Goal: Information Seeking & Learning: Check status

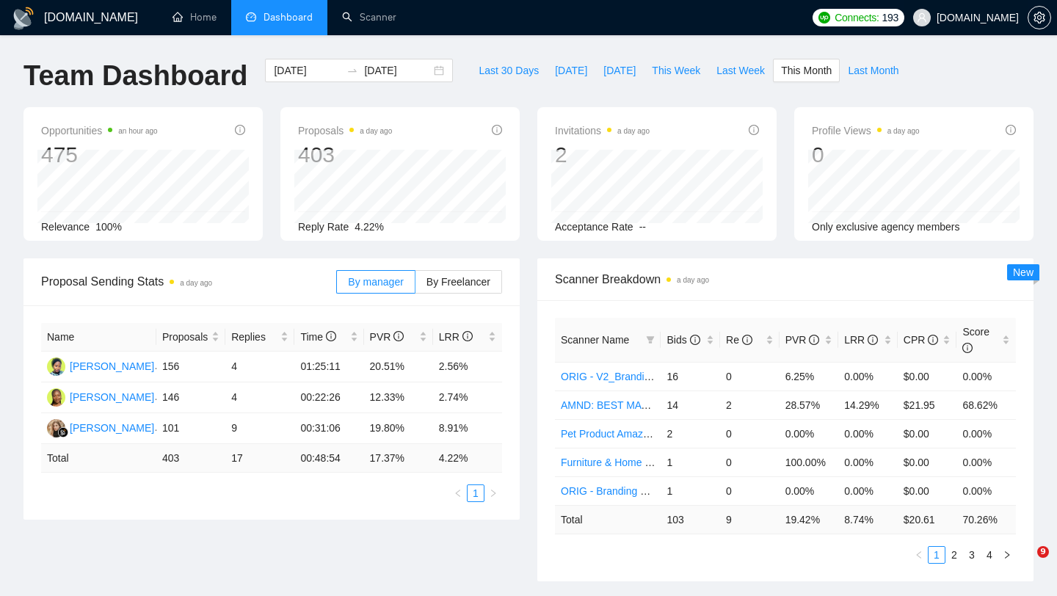
click at [956, 18] on span "[DOMAIN_NAME]" at bounding box center [978, 18] width 82 height 0
click at [971, 18] on span "[DOMAIN_NAME]" at bounding box center [978, 18] width 82 height 0
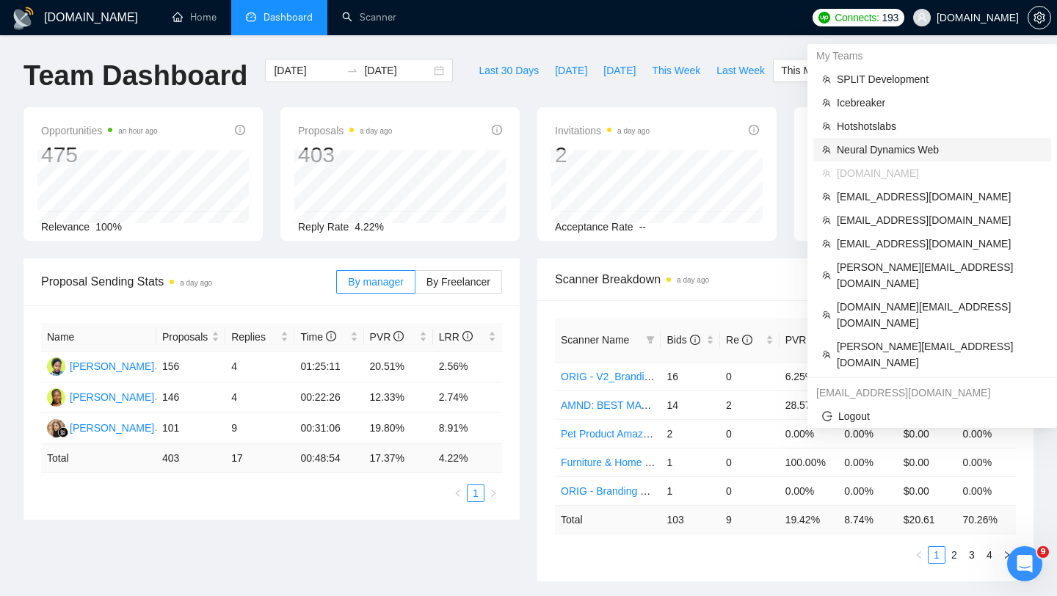
click at [881, 154] on span "Neural Dynamics Web" at bounding box center [940, 150] width 206 height 16
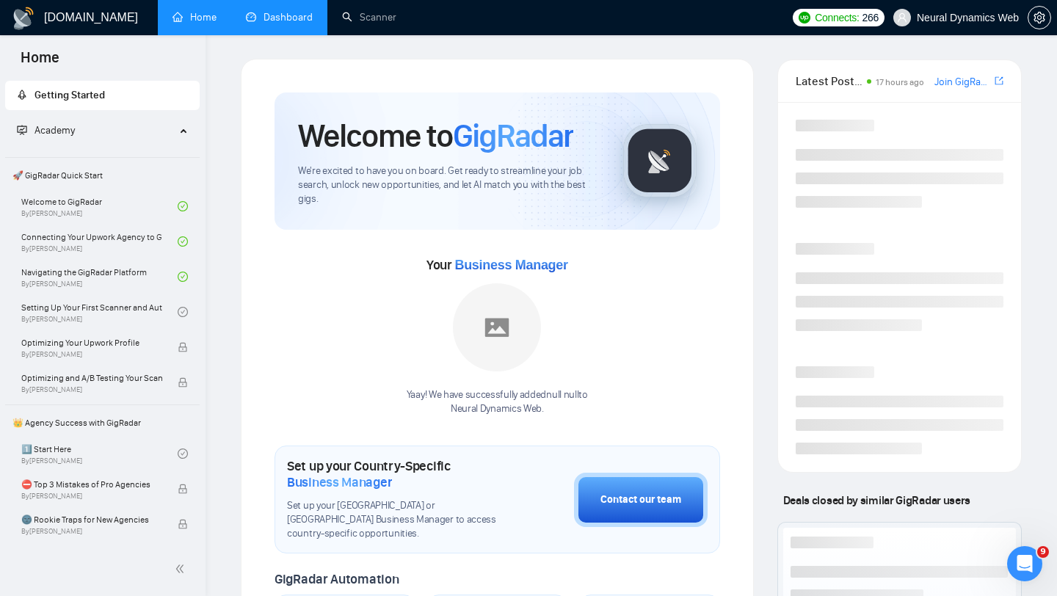
click at [276, 23] on link "Dashboard" at bounding box center [279, 17] width 67 height 12
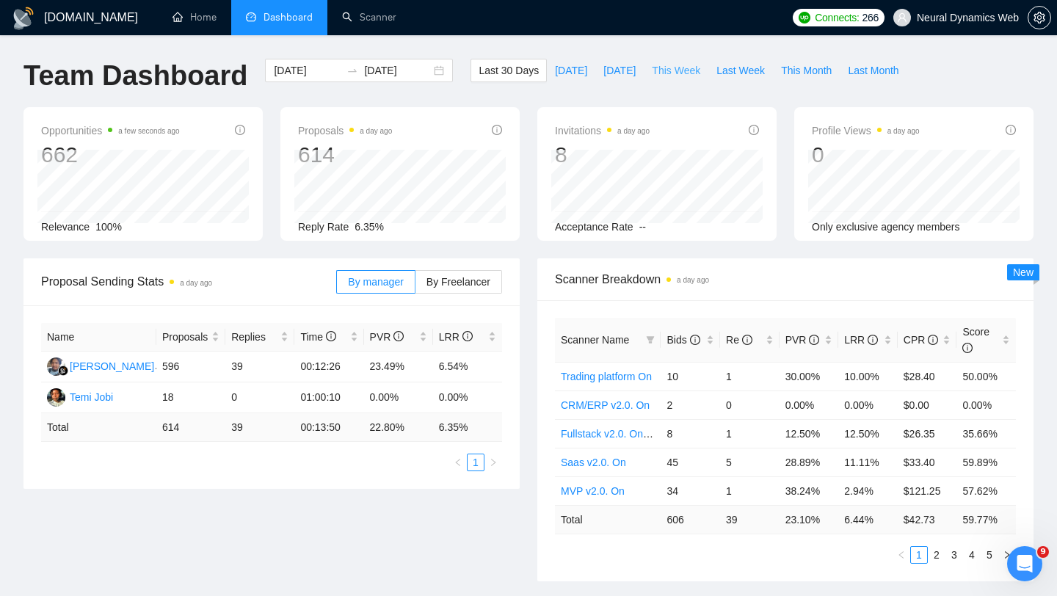
click at [683, 64] on span "This Week" at bounding box center [676, 70] width 48 height 16
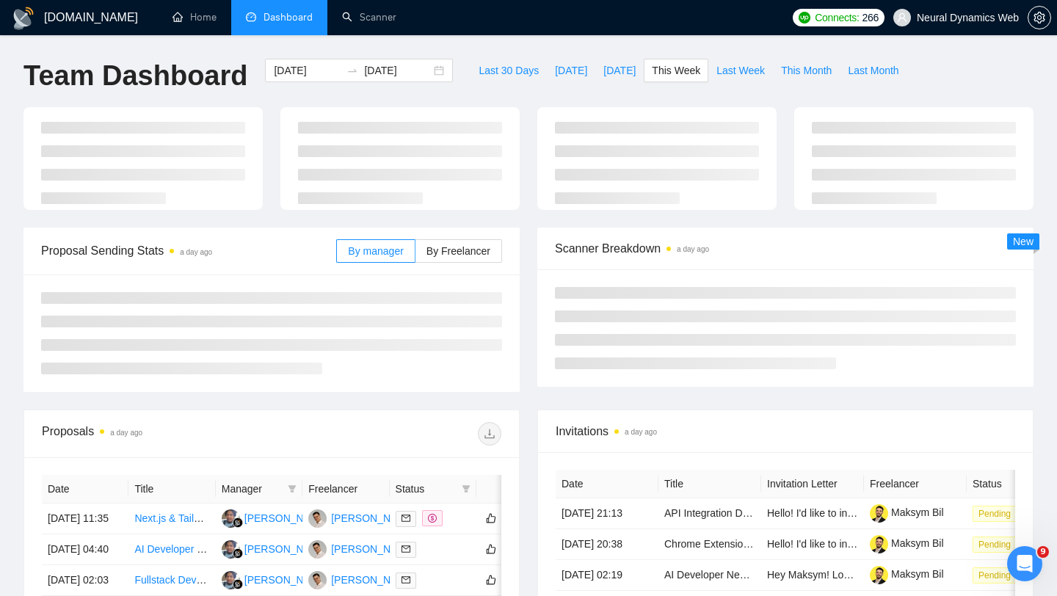
type input "[DATE]"
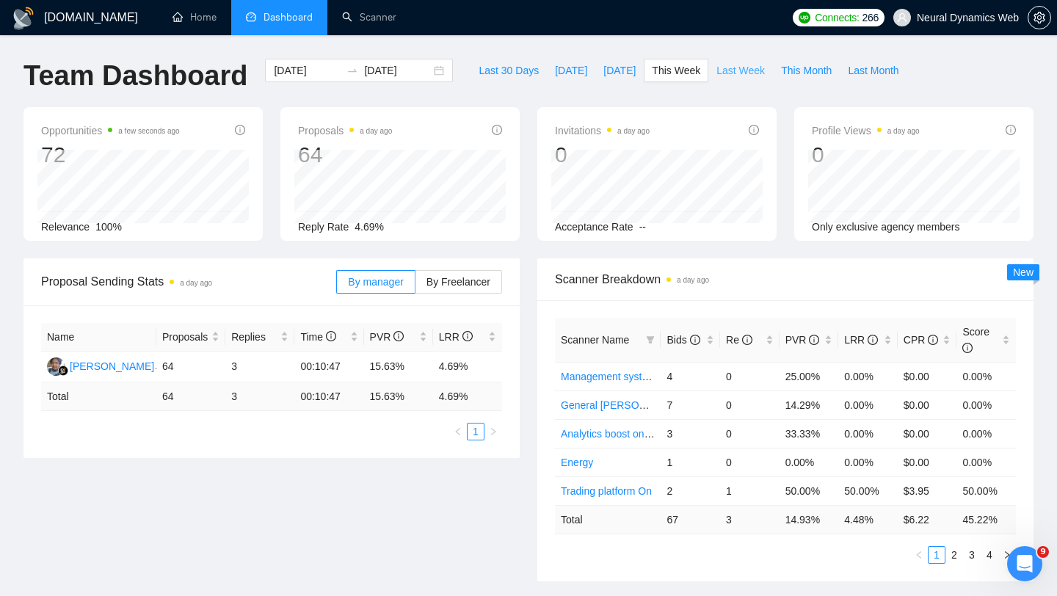
click at [759, 65] on span "Last Week" at bounding box center [740, 70] width 48 height 16
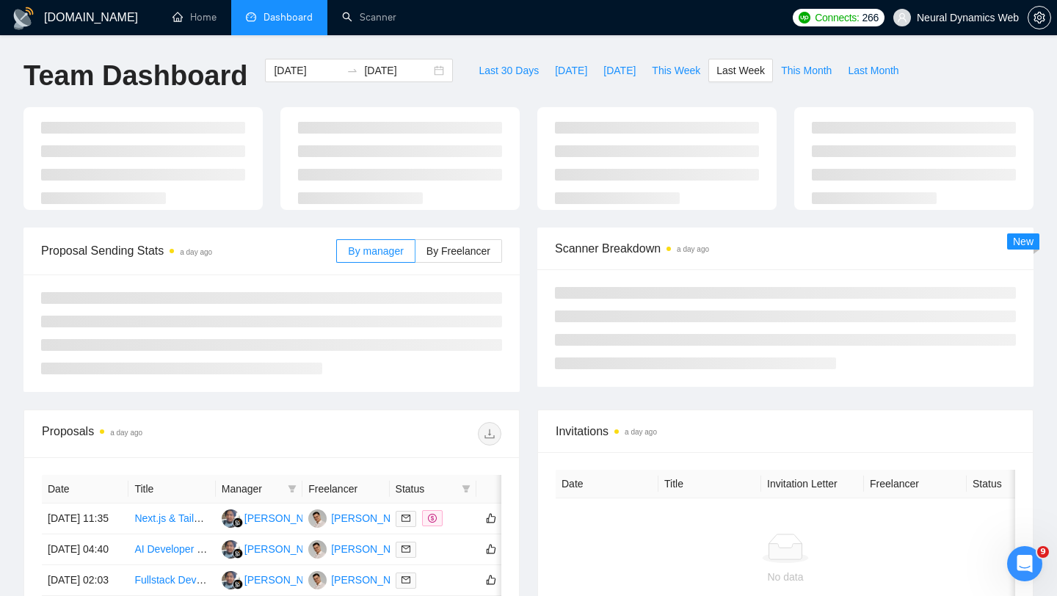
type input "[DATE]"
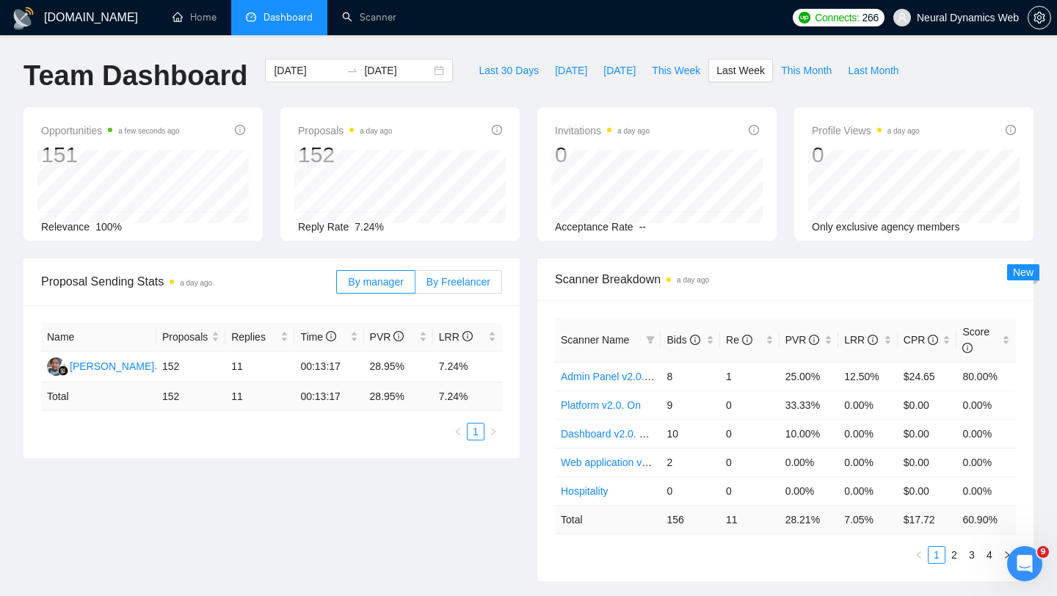
click at [449, 285] on span "By Freelancer" at bounding box center [458, 282] width 64 height 12
click at [415, 286] on input "By Freelancer" at bounding box center [415, 286] width 0 height 0
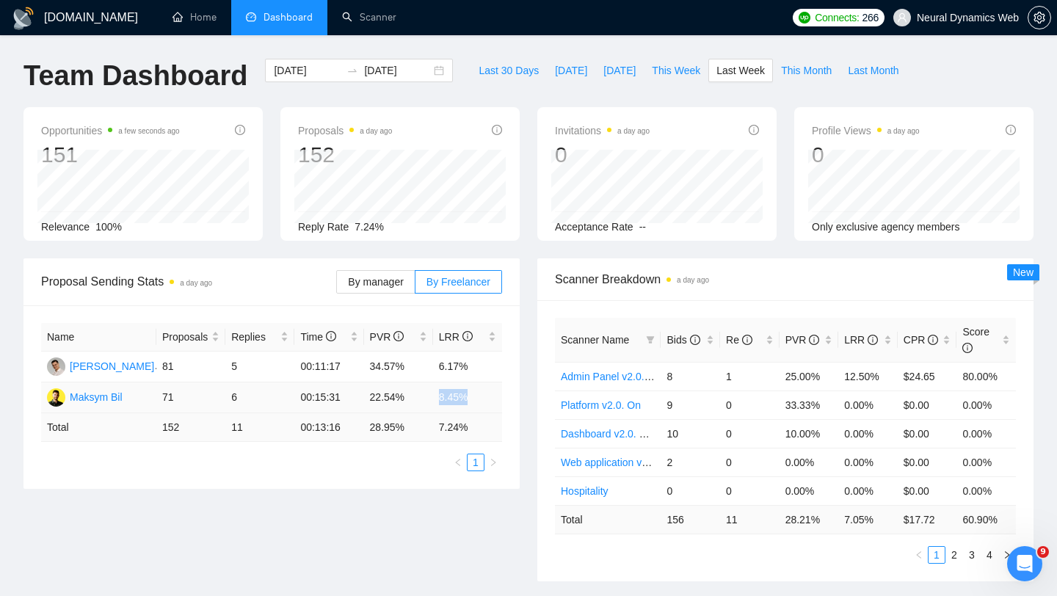
drag, startPoint x: 440, startPoint y: 395, endPoint x: 486, endPoint y: 397, distance: 45.6
click at [486, 397] on td "8.45%" at bounding box center [467, 397] width 69 height 31
drag, startPoint x: 437, startPoint y: 361, endPoint x: 500, endPoint y: 363, distance: 62.4
click at [500, 363] on td "6.17%" at bounding box center [467, 367] width 69 height 31
click at [802, 66] on span "This Month" at bounding box center [806, 70] width 51 height 16
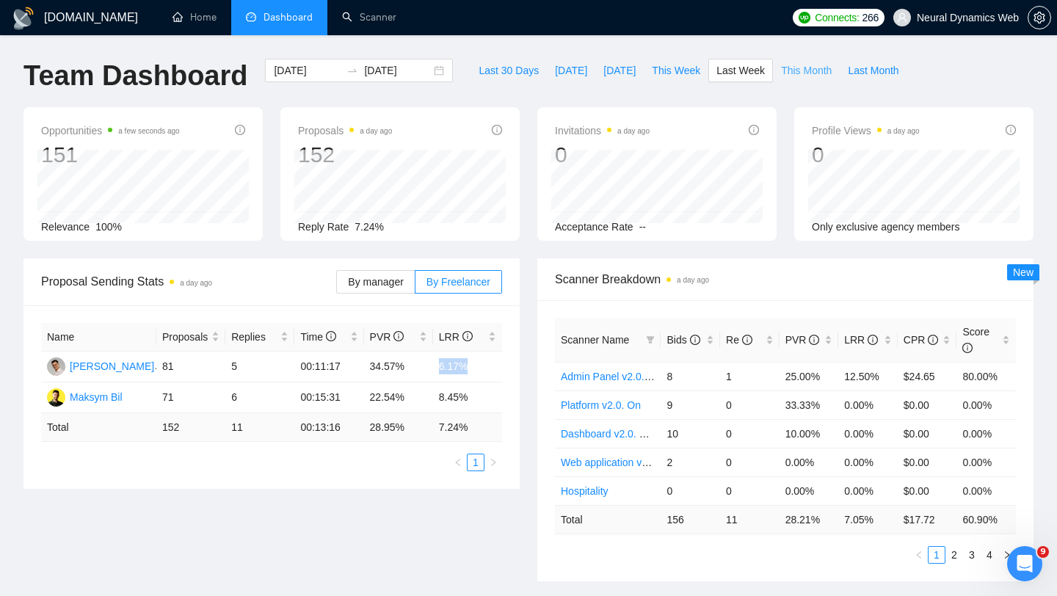
type input "[DATE]"
drag, startPoint x: 430, startPoint y: 370, endPoint x: 480, endPoint y: 363, distance: 50.4
click at [480, 363] on tr "[PERSON_NAME] 129 7 00:10:35 25.58% 5.43%" at bounding box center [271, 367] width 461 height 31
click at [672, 65] on span "This Week" at bounding box center [676, 70] width 48 height 16
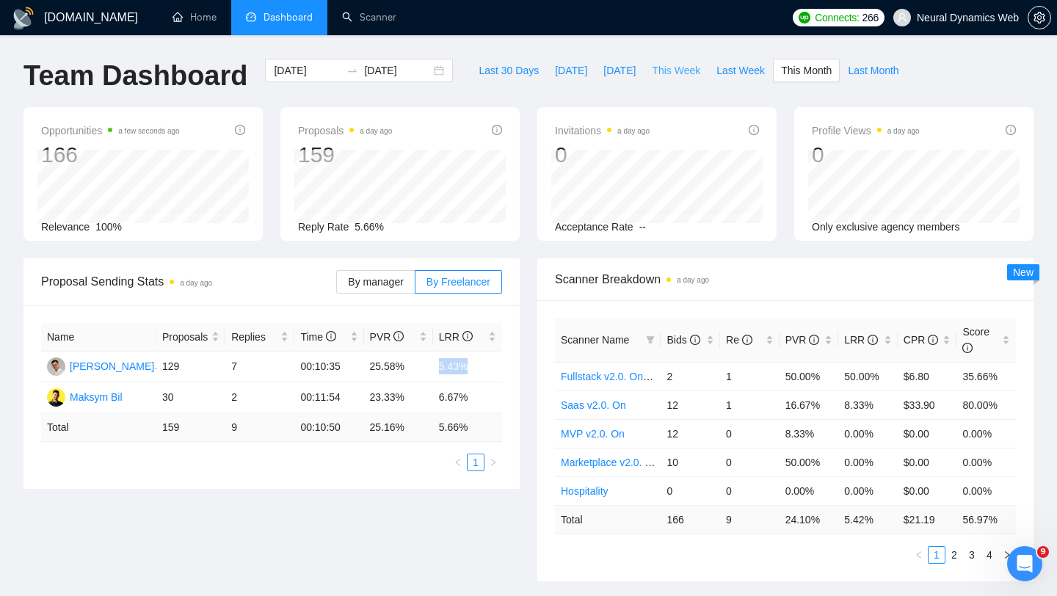
type input "[DATE]"
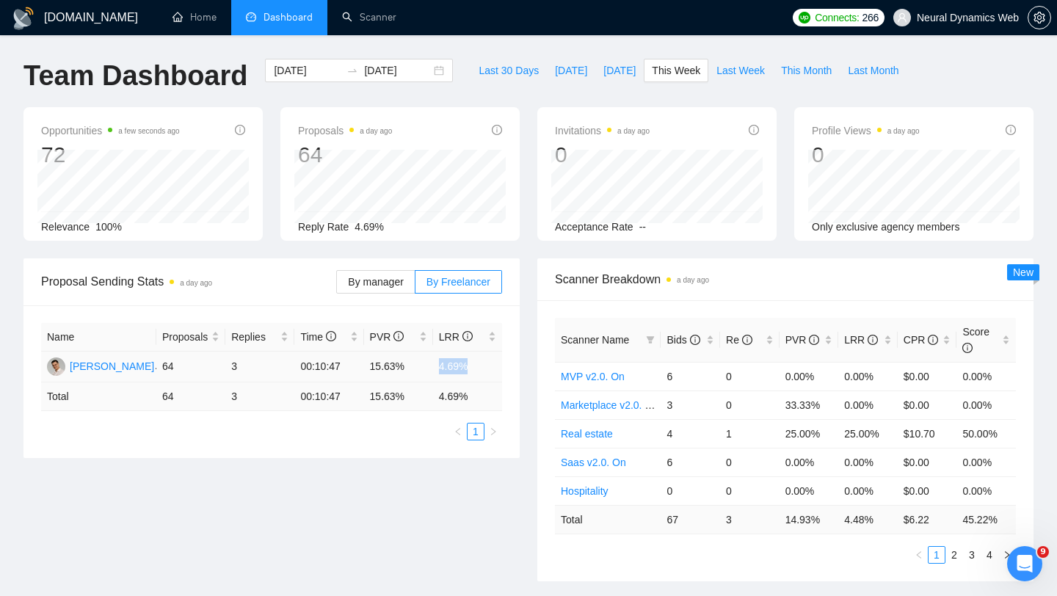
drag, startPoint x: 432, startPoint y: 365, endPoint x: 484, endPoint y: 368, distance: 52.2
click at [484, 368] on tr "[PERSON_NAME] 64 3 00:10:47 15.63% 4.69%" at bounding box center [271, 367] width 461 height 31
drag, startPoint x: 374, startPoint y: 363, endPoint x: 428, endPoint y: 372, distance: 55.1
click at [428, 372] on td "15.63%" at bounding box center [398, 367] width 69 height 31
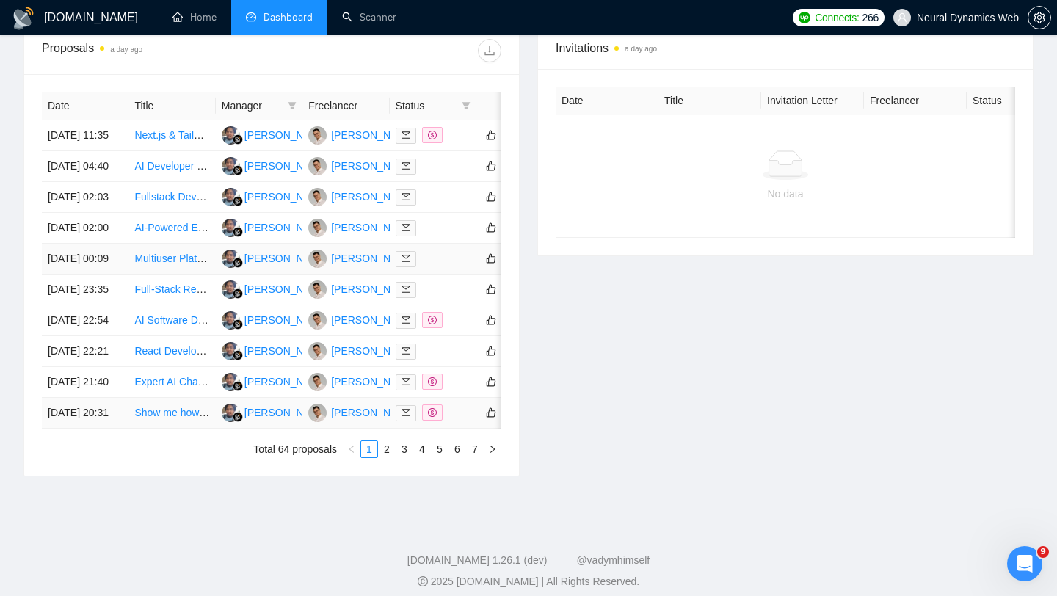
scroll to position [723, 0]
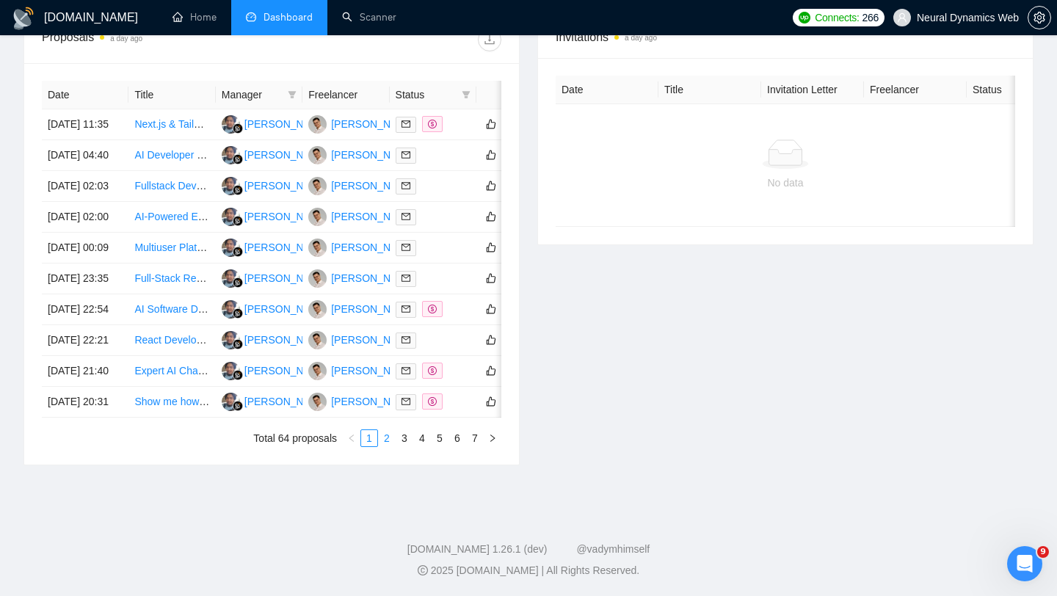
click at [388, 440] on link "2" at bounding box center [387, 438] width 16 height 16
click at [401, 436] on link "3" at bounding box center [404, 438] width 16 height 16
click at [423, 446] on link "4" at bounding box center [422, 438] width 16 height 16
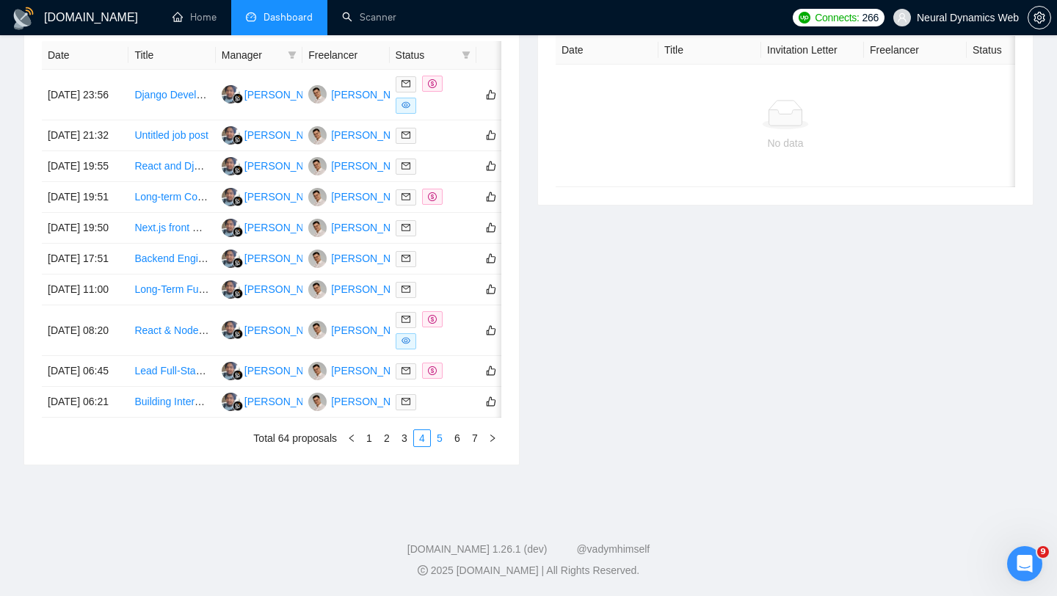
click at [440, 446] on link "5" at bounding box center [440, 438] width 16 height 16
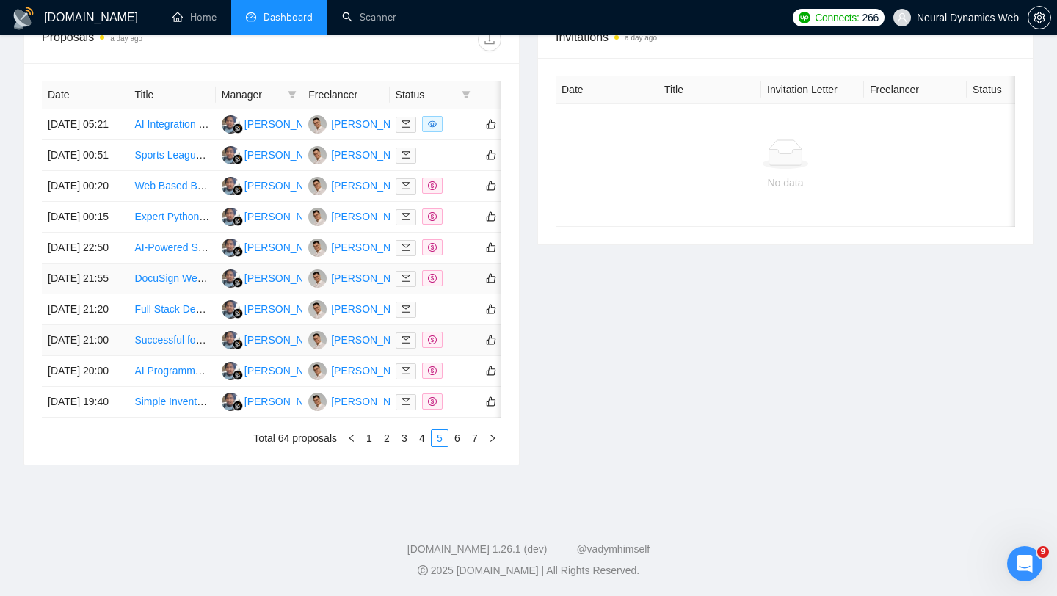
scroll to position [723, 0]
click at [461, 443] on link "6" at bounding box center [457, 438] width 16 height 16
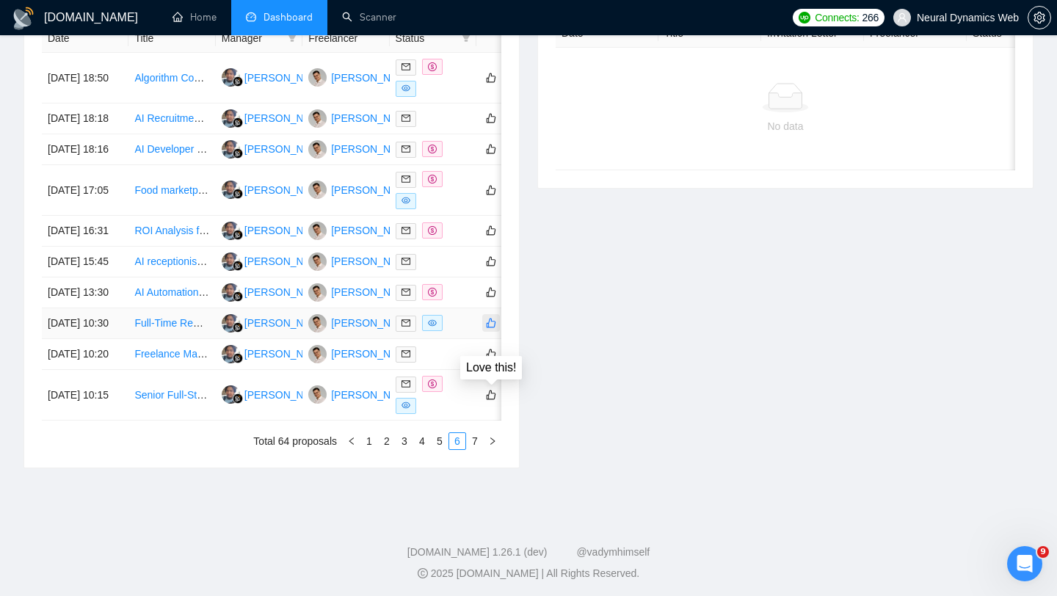
scroll to position [732, 0]
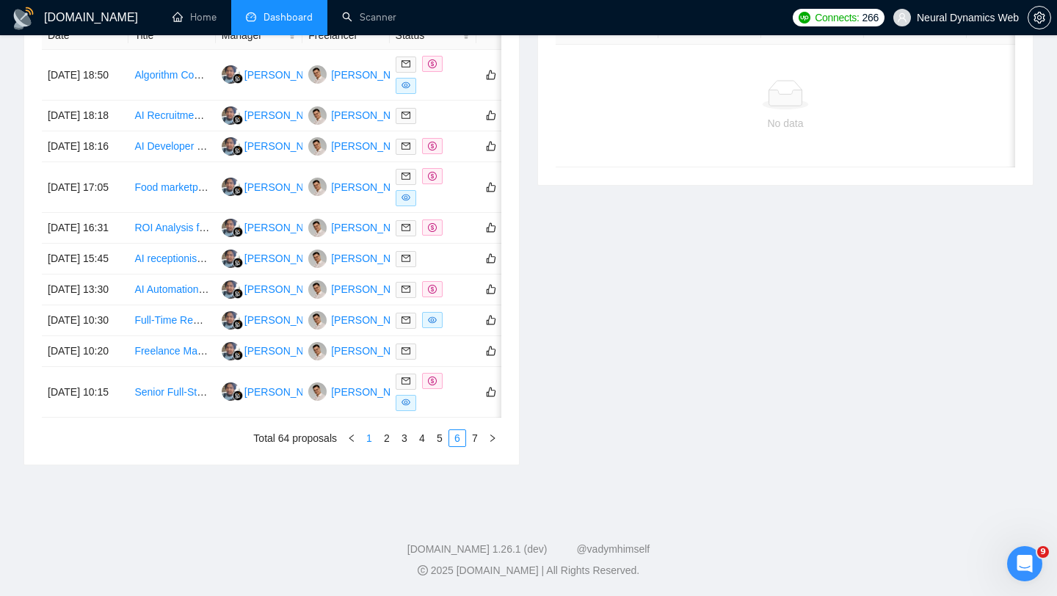
click at [364, 446] on link "1" at bounding box center [369, 438] width 16 height 16
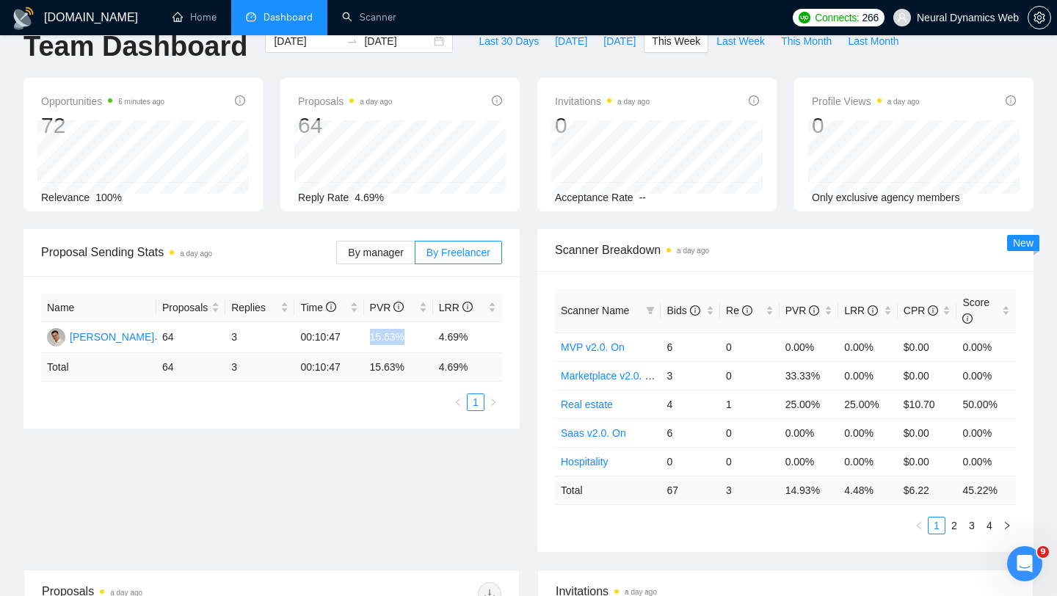
scroll to position [0, 0]
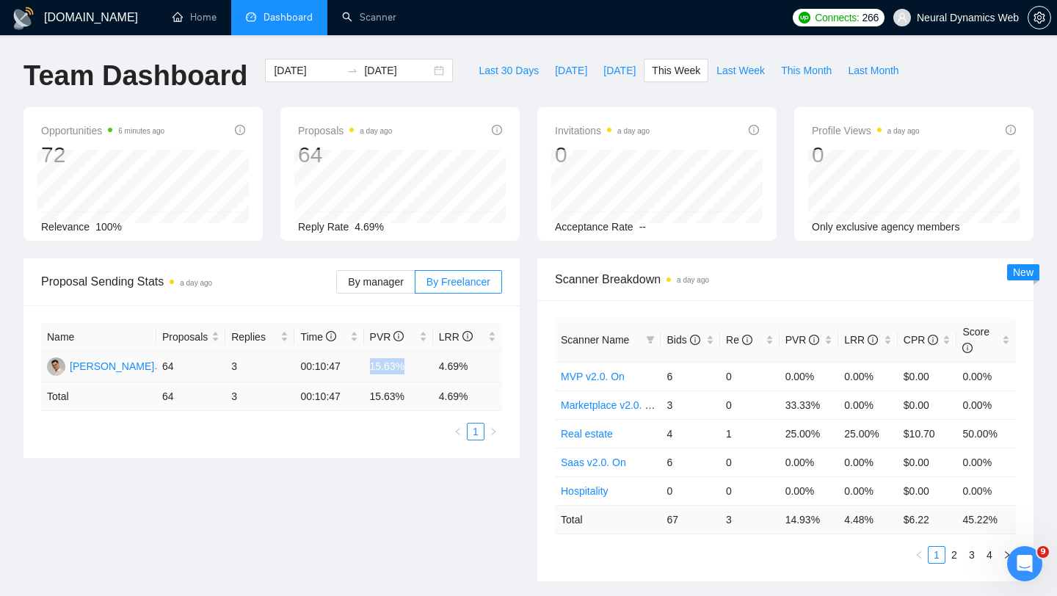
click at [395, 370] on td "15.63%" at bounding box center [398, 367] width 69 height 31
click at [945, 26] on span "Neural Dynamics Web" at bounding box center [955, 17] width 143 height 47
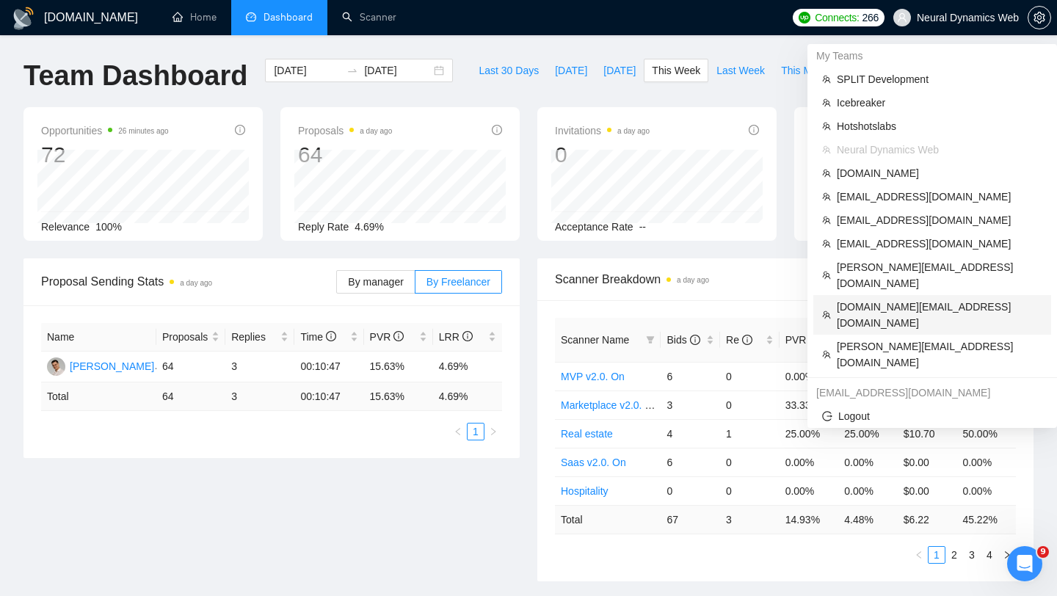
click at [865, 299] on span "[DOMAIN_NAME][EMAIL_ADDRESS][DOMAIN_NAME]" at bounding box center [940, 315] width 206 height 32
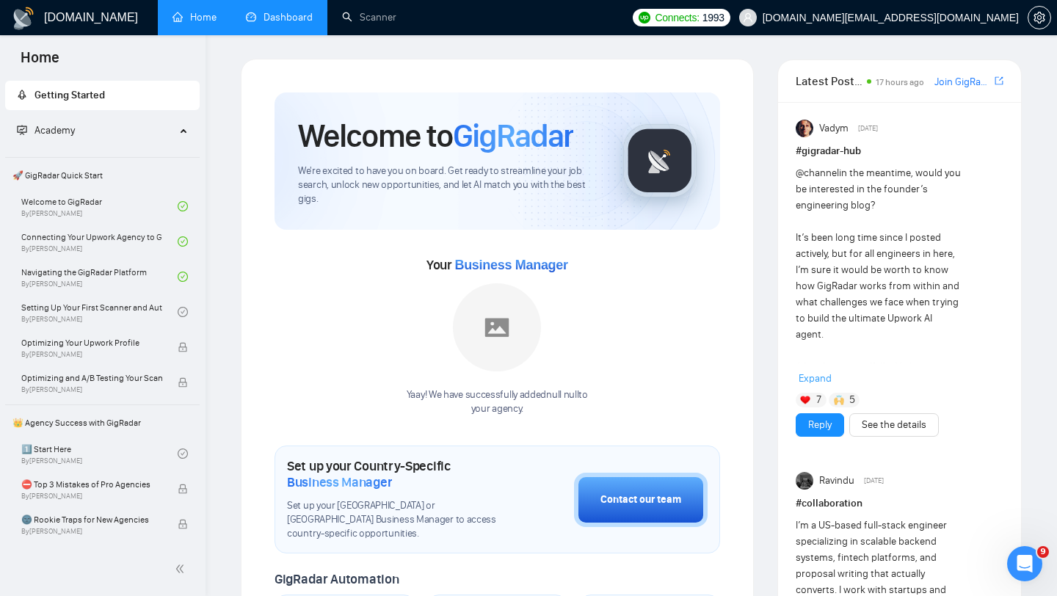
click at [280, 23] on link "Dashboard" at bounding box center [279, 17] width 67 height 12
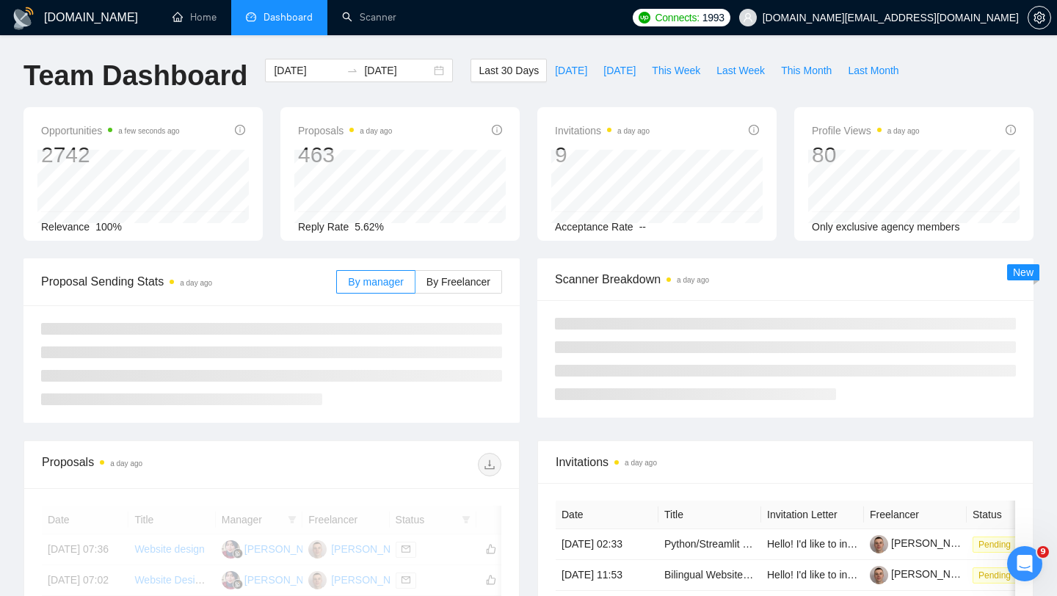
scroll to position [62, 0]
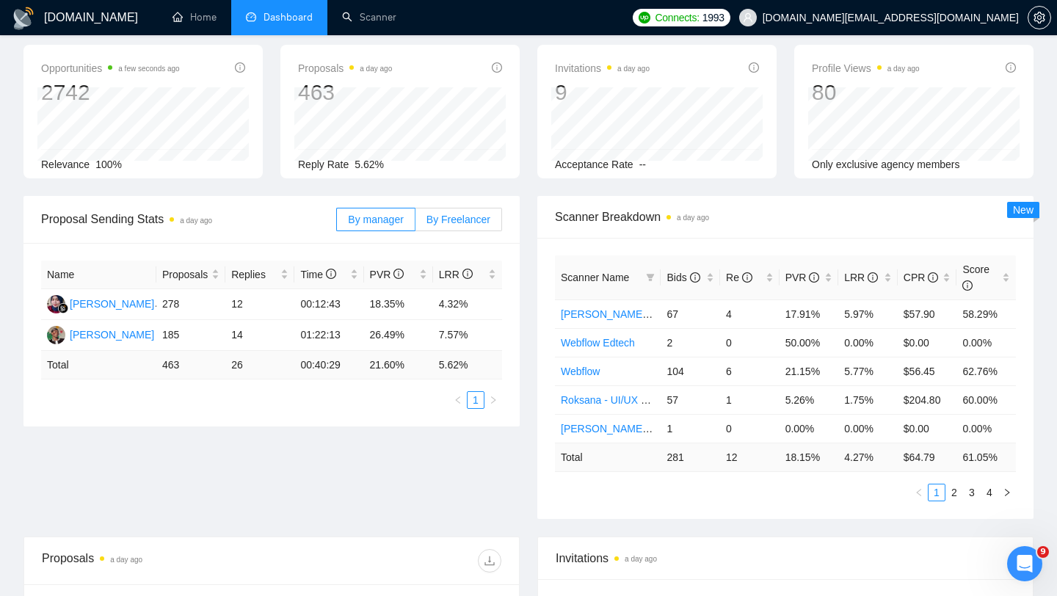
click at [454, 223] on span "By Freelancer" at bounding box center [458, 220] width 64 height 12
click at [415, 223] on input "By Freelancer" at bounding box center [415, 223] width 0 height 0
drag, startPoint x: 363, startPoint y: 335, endPoint x: 513, endPoint y: 345, distance: 150.0
click at [511, 344] on div "Name Proposals Replies Time PVR LRR [PERSON_NAME] 399 25 00:44:36 23.06% 6.27% …" at bounding box center [271, 334] width 496 height 183
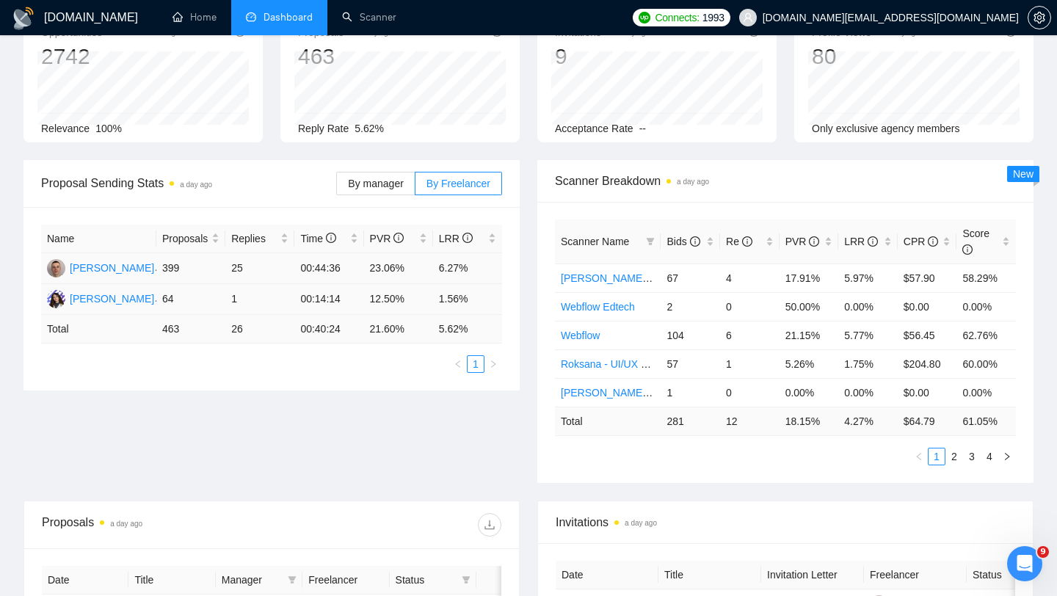
scroll to position [107, 0]
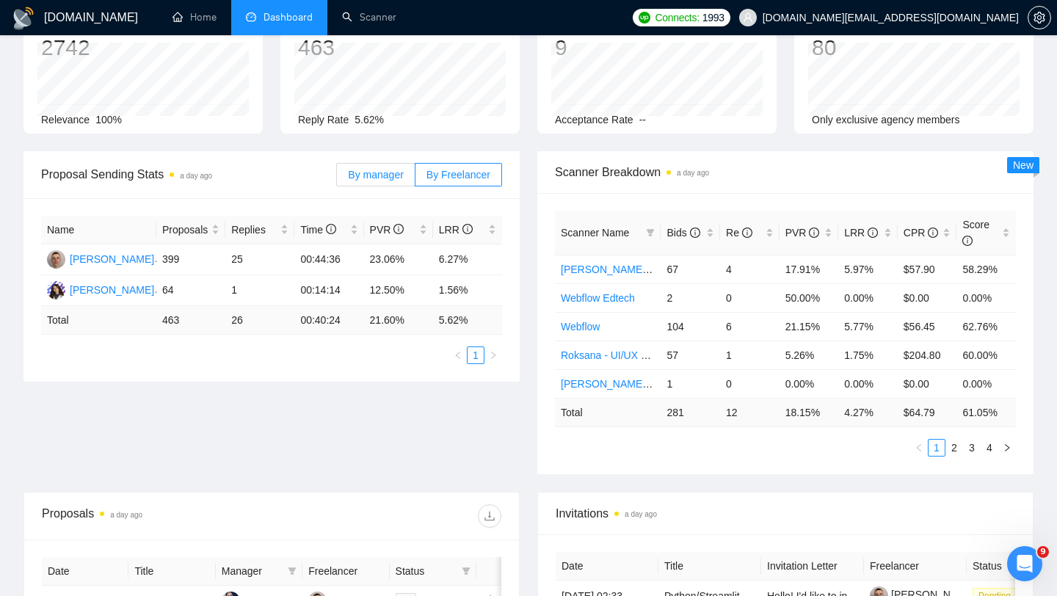
click at [383, 170] on span "By manager" at bounding box center [375, 175] width 55 height 12
click at [337, 178] on input "By manager" at bounding box center [337, 178] width 0 height 0
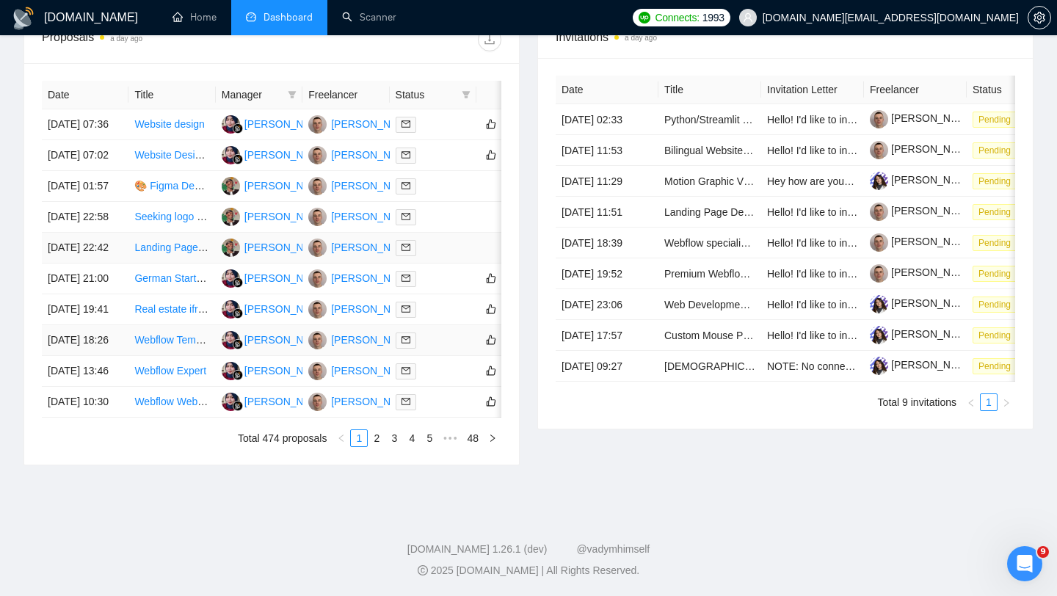
scroll to position [634, 0]
click at [370, 447] on div "Date Title Manager Freelancer Status [DATE] 07:36 Website design [PERSON_NAME] …" at bounding box center [271, 264] width 459 height 366
click at [377, 446] on link "2" at bounding box center [376, 438] width 16 height 16
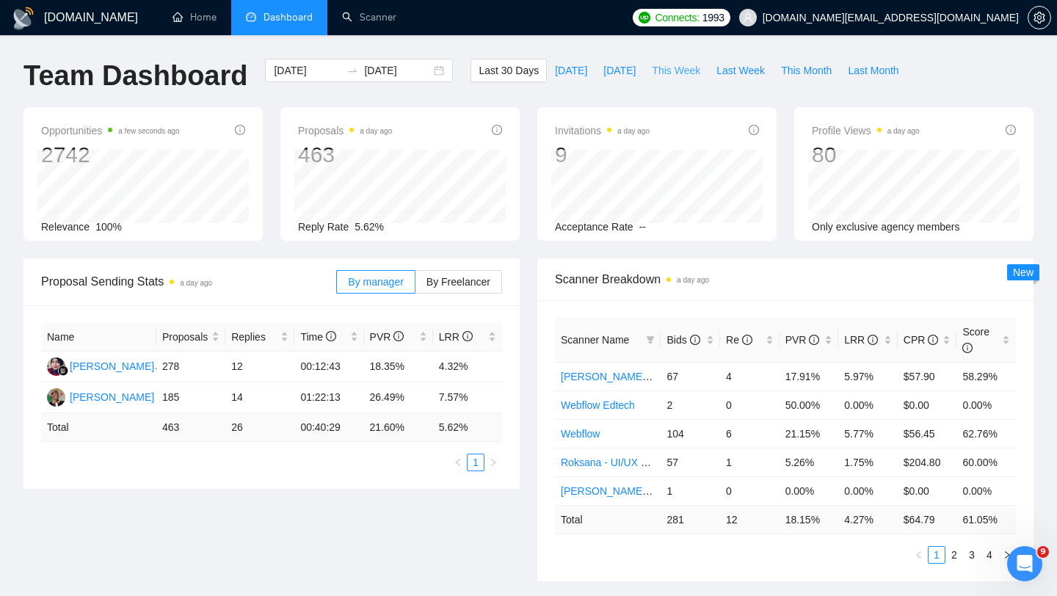
click at [663, 72] on span "This Week" at bounding box center [676, 70] width 48 height 16
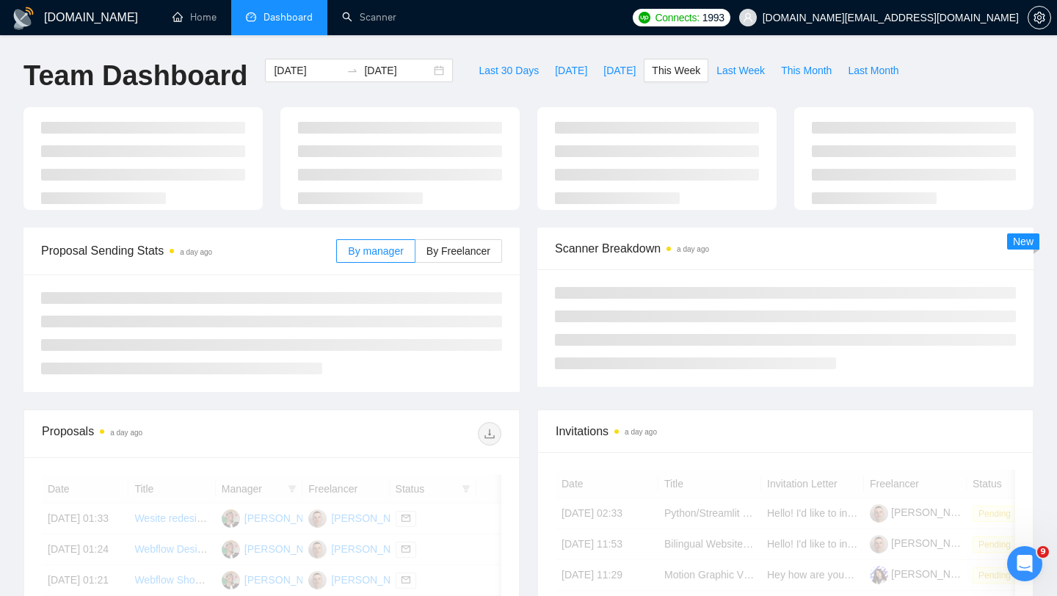
type input "[DATE]"
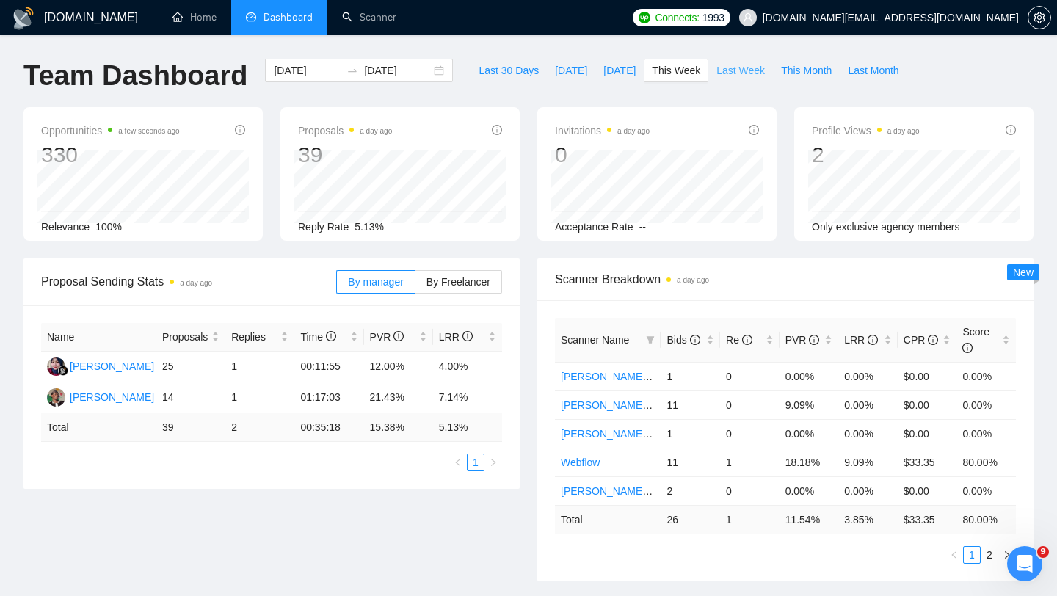
click at [753, 72] on span "Last Week" at bounding box center [740, 70] width 48 height 16
type input "[DATE]"
drag, startPoint x: 426, startPoint y: 364, endPoint x: 465, endPoint y: 364, distance: 39.6
click at [462, 364] on tr "[PERSON_NAME] 54 3 00:11:33 25.93% 5.56%" at bounding box center [271, 367] width 461 height 31
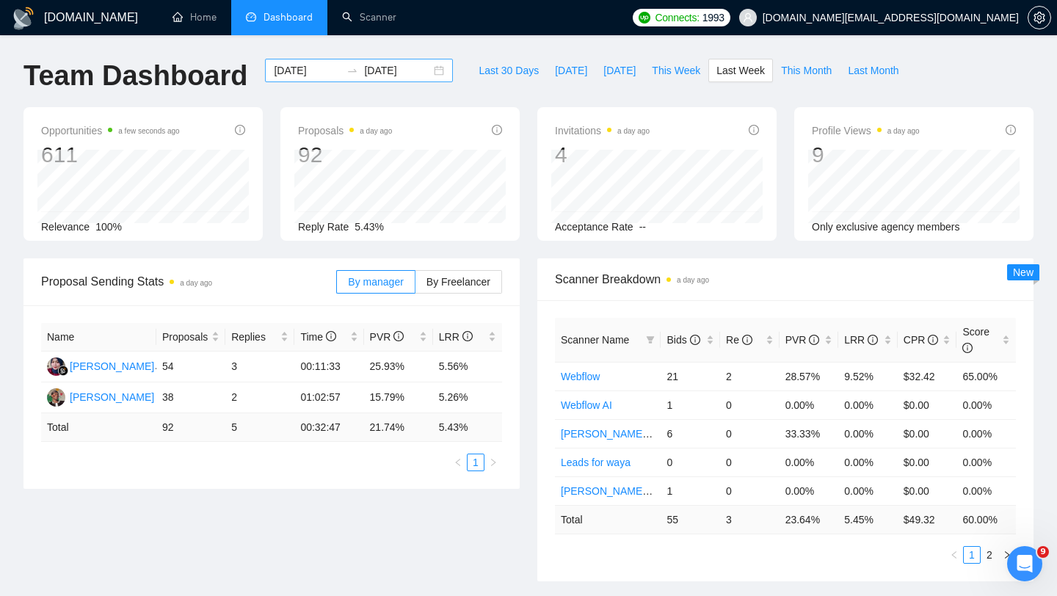
click at [422, 77] on div "[DATE] [DATE]" at bounding box center [359, 70] width 188 height 23
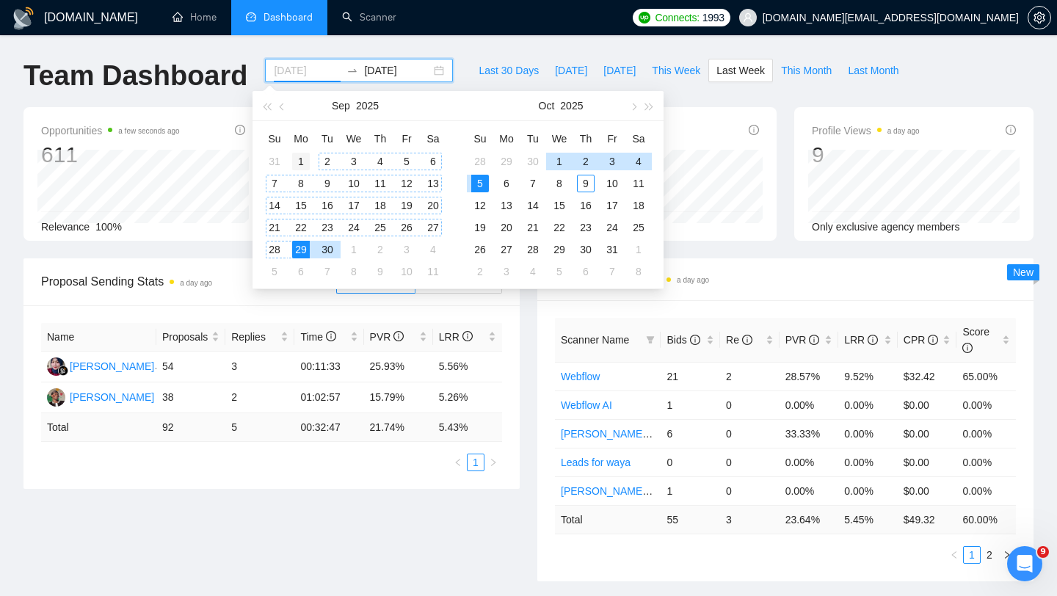
type input "[DATE]"
click at [300, 164] on div "1" at bounding box center [301, 162] width 18 height 18
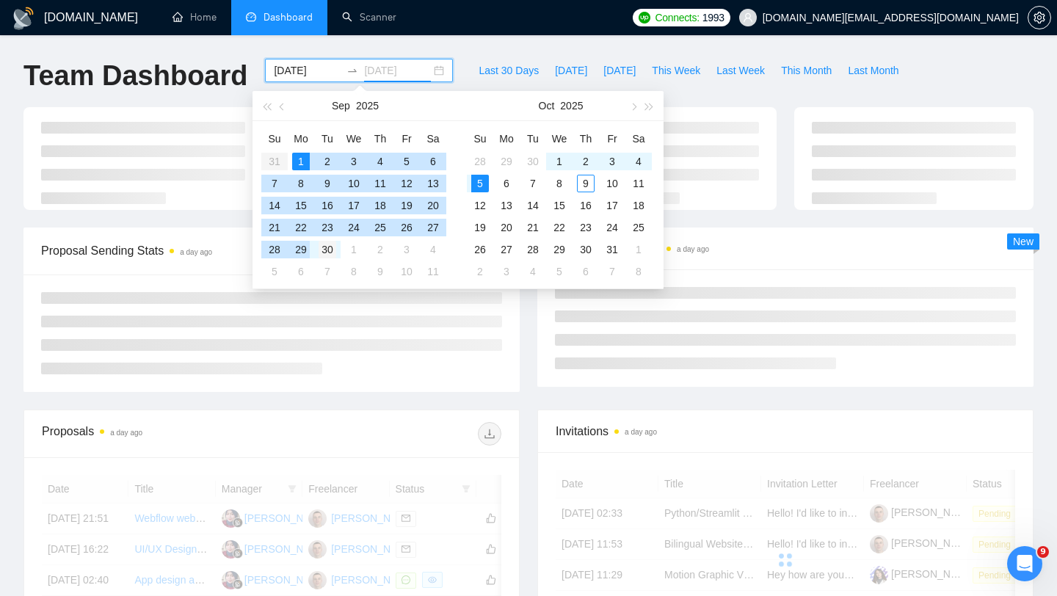
type input "[DATE]"
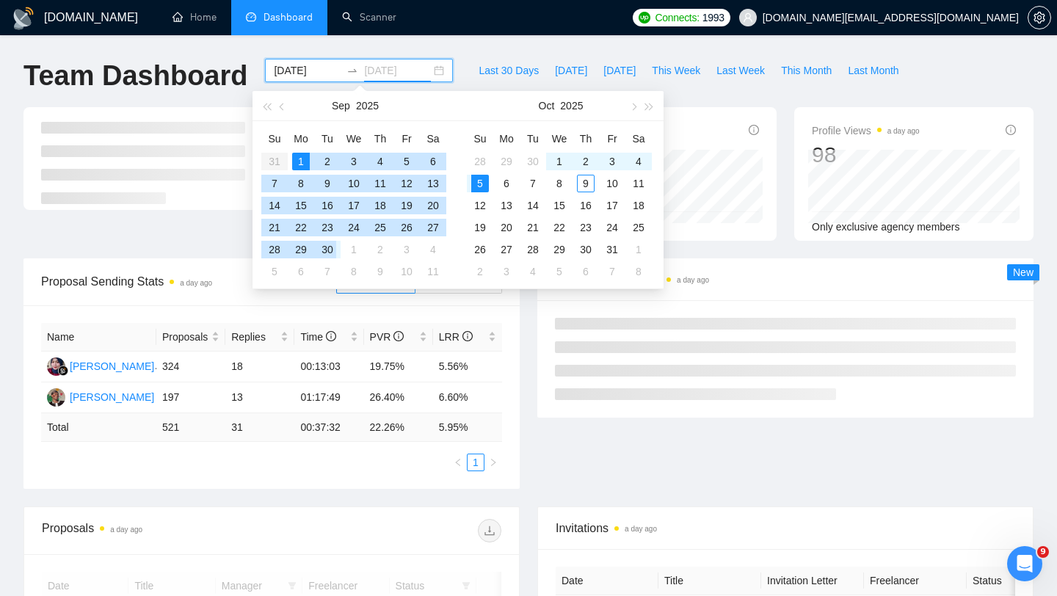
click at [319, 252] on div "30" at bounding box center [328, 250] width 18 height 18
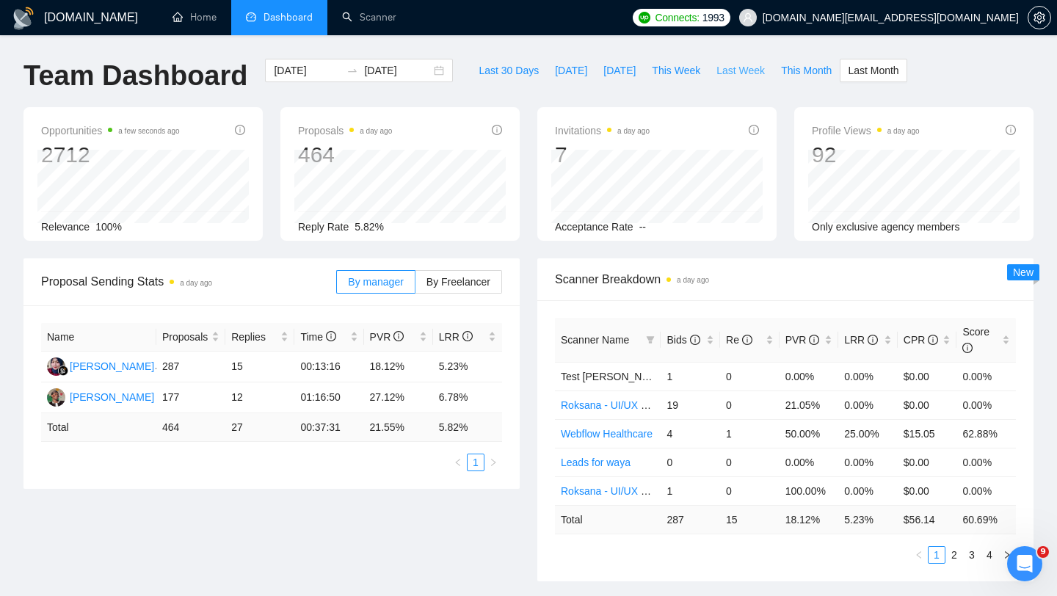
click at [741, 71] on span "Last Week" at bounding box center [740, 70] width 48 height 16
type input "[DATE]"
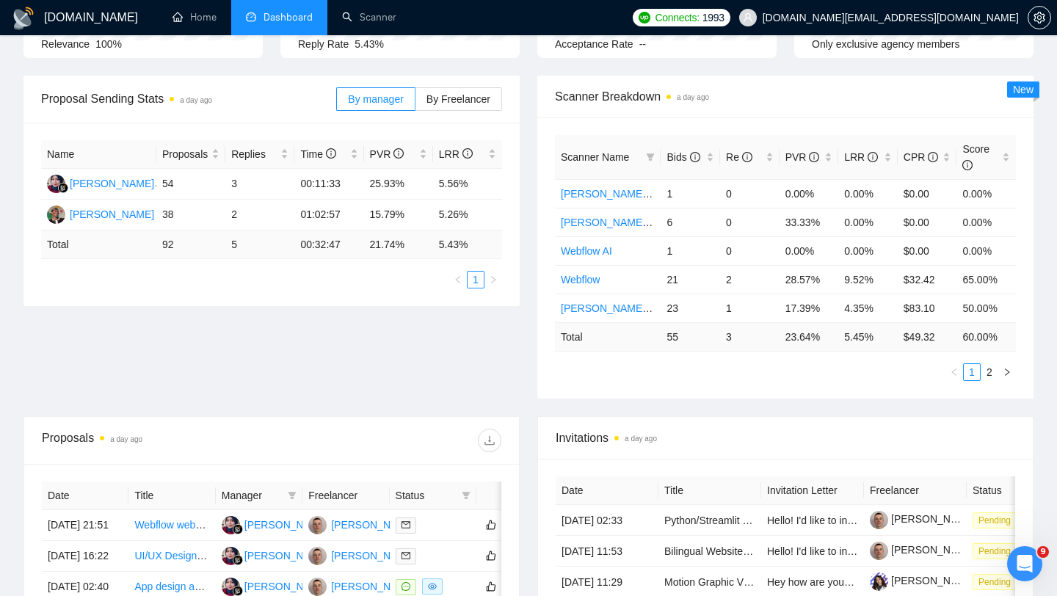
scroll to position [288, 0]
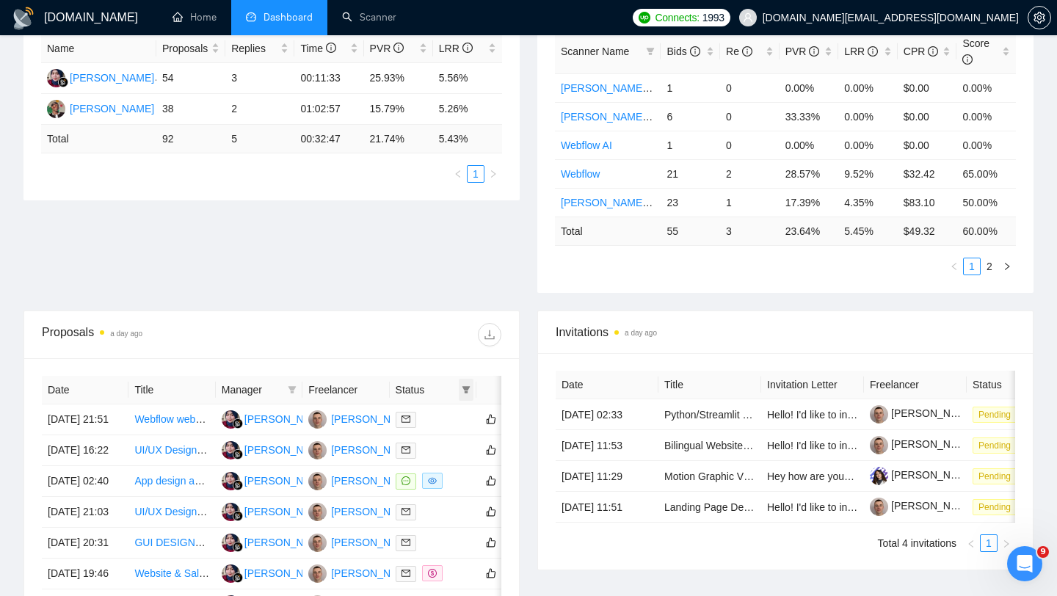
click at [466, 384] on span at bounding box center [466, 390] width 15 height 22
click at [429, 424] on span "Chat" at bounding box center [429, 418] width 70 height 16
checkbox input "true"
click at [408, 323] on div at bounding box center [387, 334] width 230 height 23
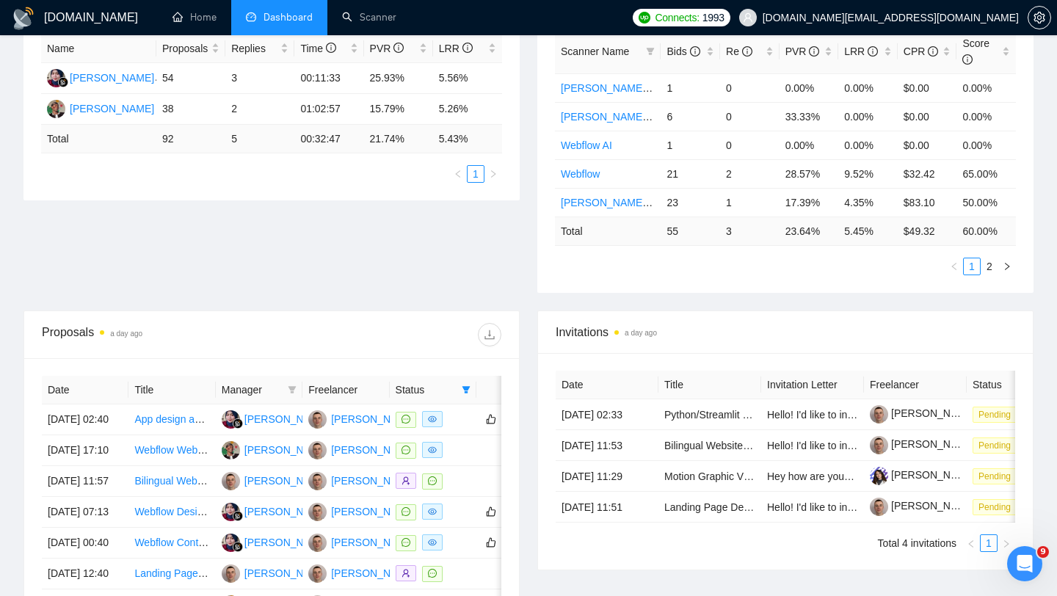
scroll to position [403, 0]
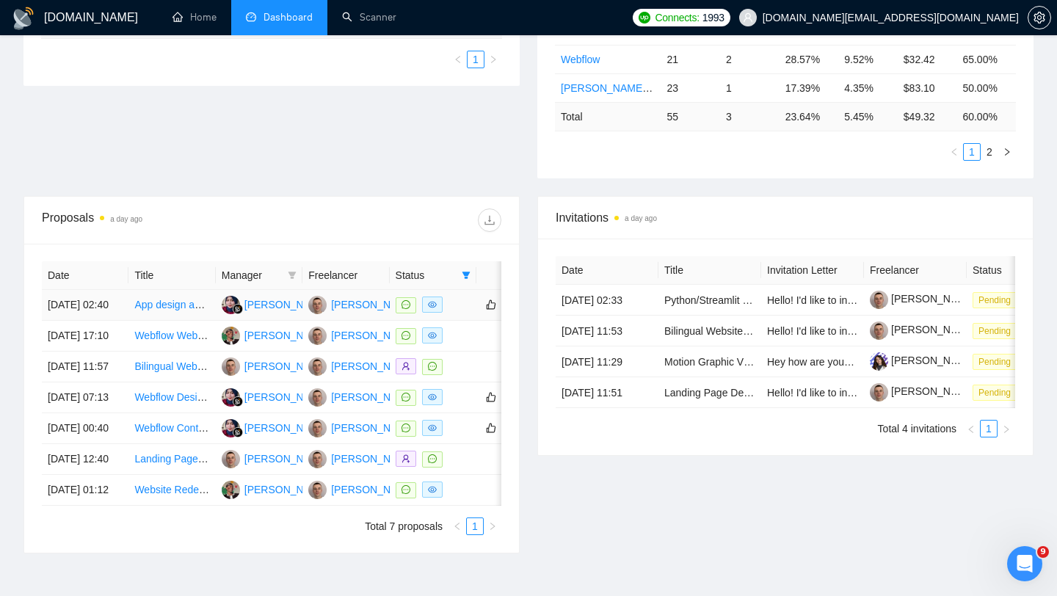
click at [460, 321] on td at bounding box center [433, 305] width 87 height 31
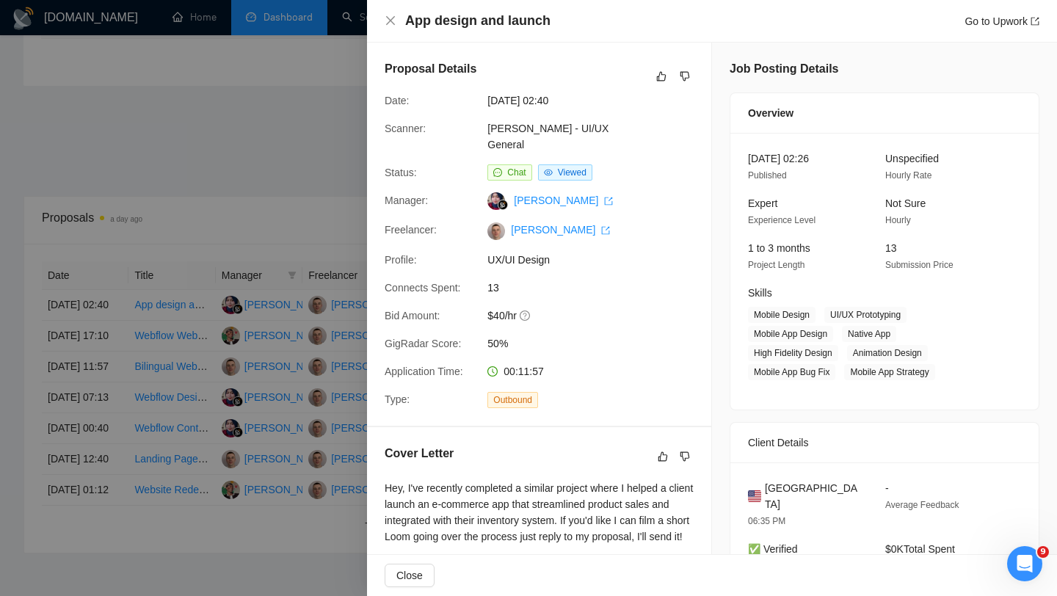
scroll to position [333, 0]
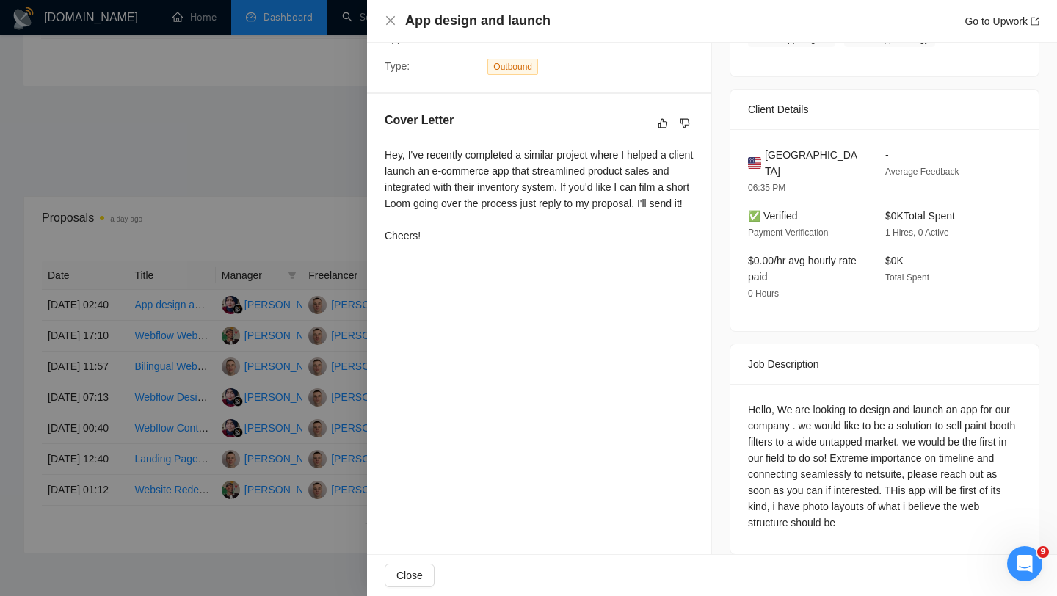
click at [300, 368] on div at bounding box center [528, 298] width 1057 height 596
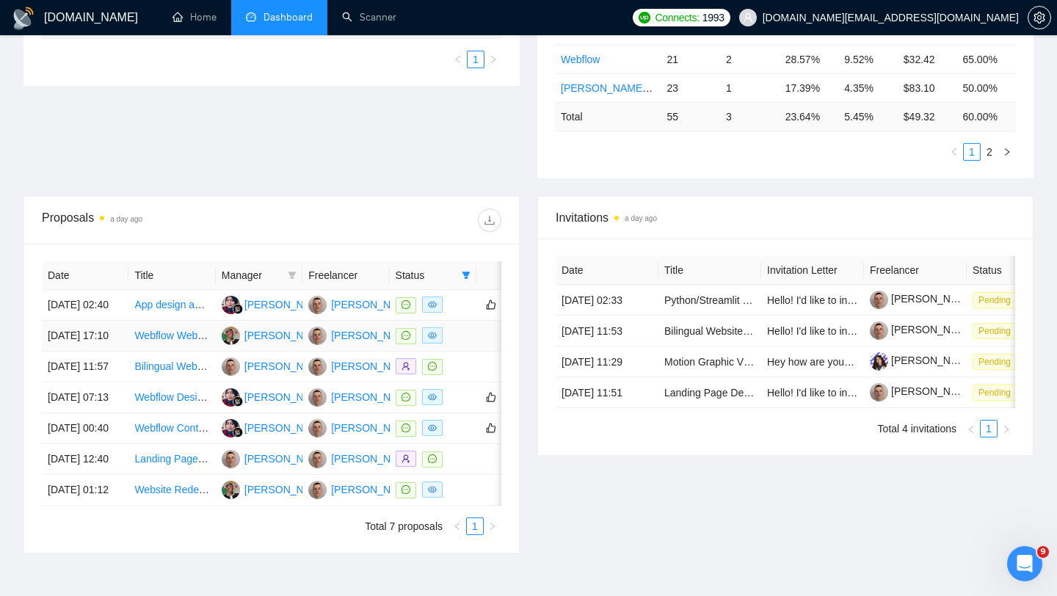
click at [483, 352] on td at bounding box center [501, 336] width 50 height 31
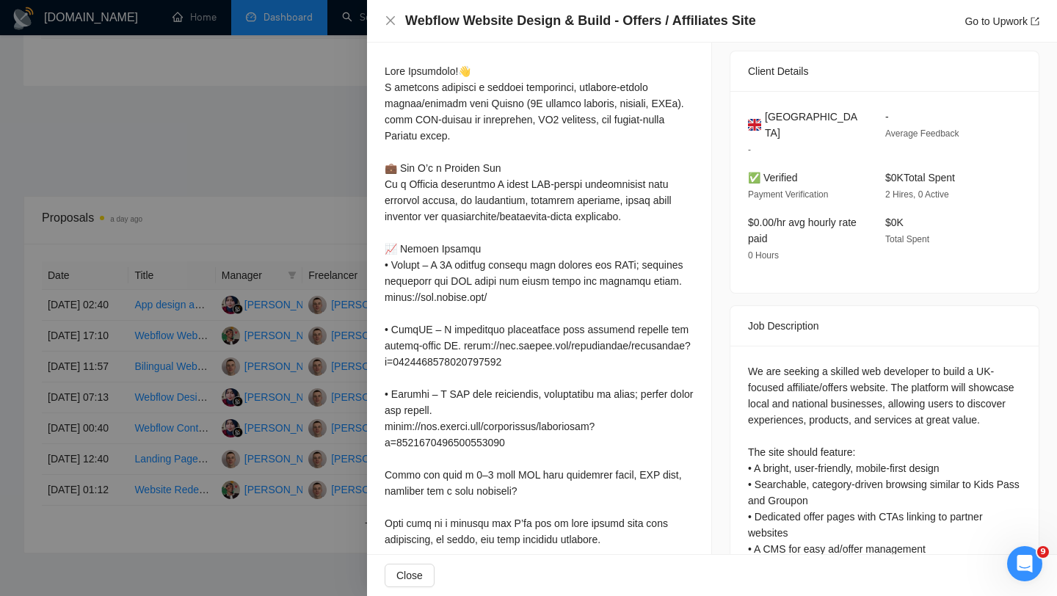
scroll to position [334, 0]
click at [336, 381] on div at bounding box center [528, 298] width 1057 height 596
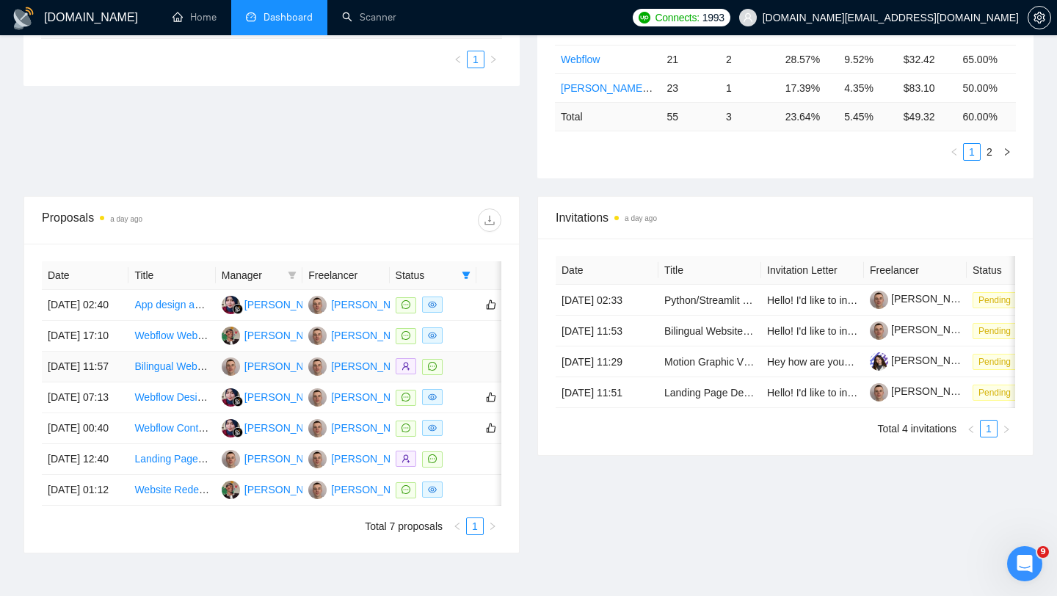
click at [464, 375] on div at bounding box center [433, 366] width 75 height 17
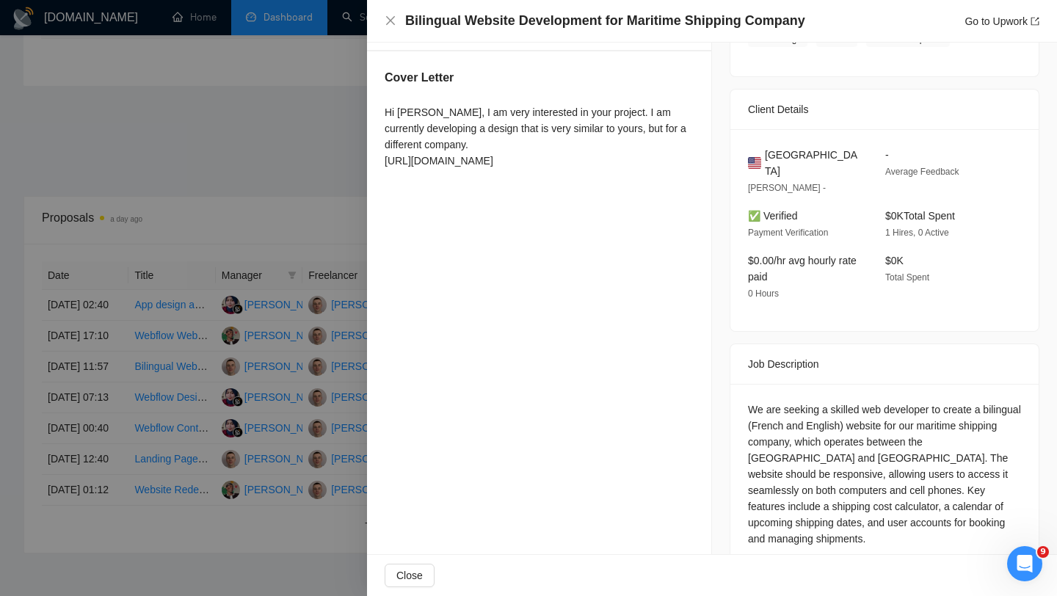
click at [270, 419] on div at bounding box center [528, 298] width 1057 height 596
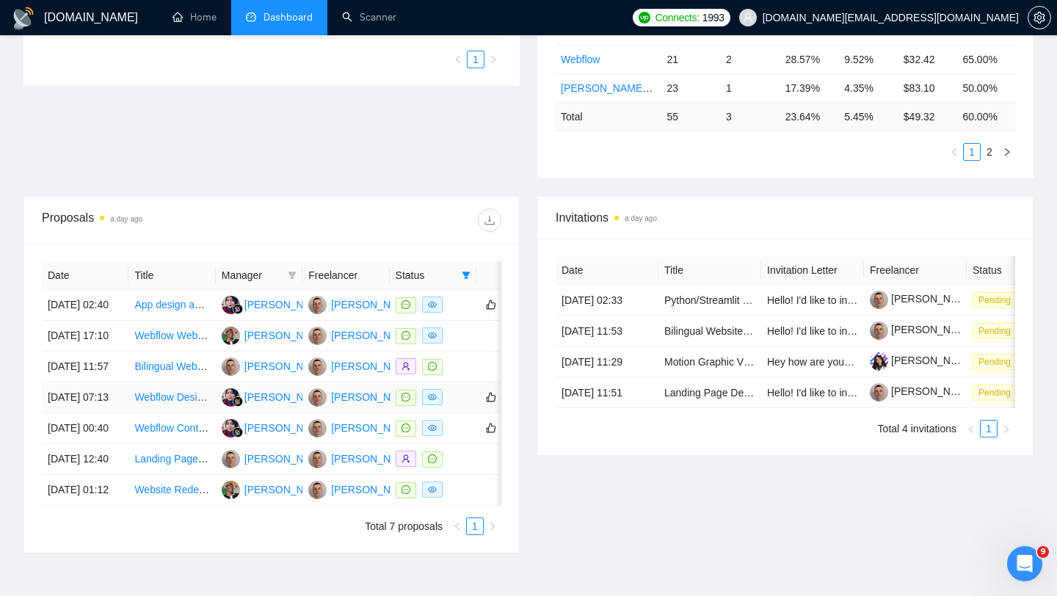
click at [459, 406] on div at bounding box center [433, 397] width 75 height 17
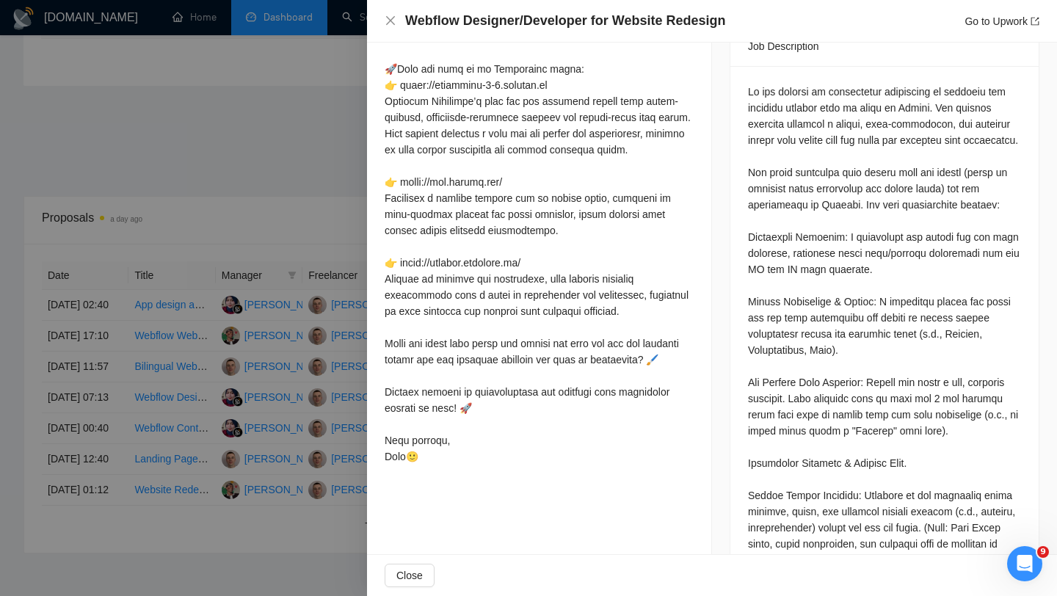
scroll to position [683, 0]
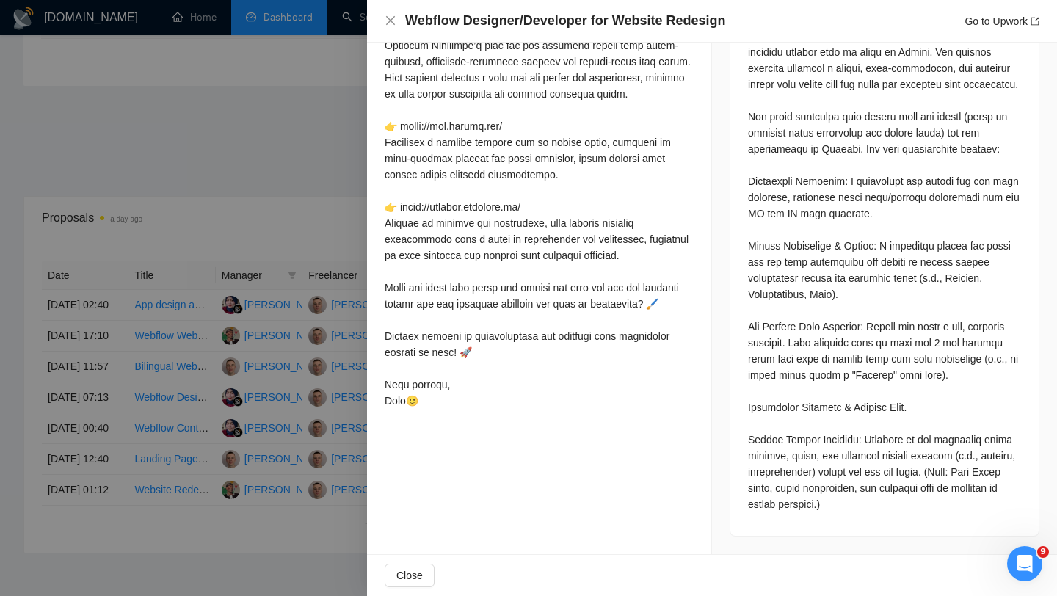
click at [319, 440] on div at bounding box center [528, 298] width 1057 height 596
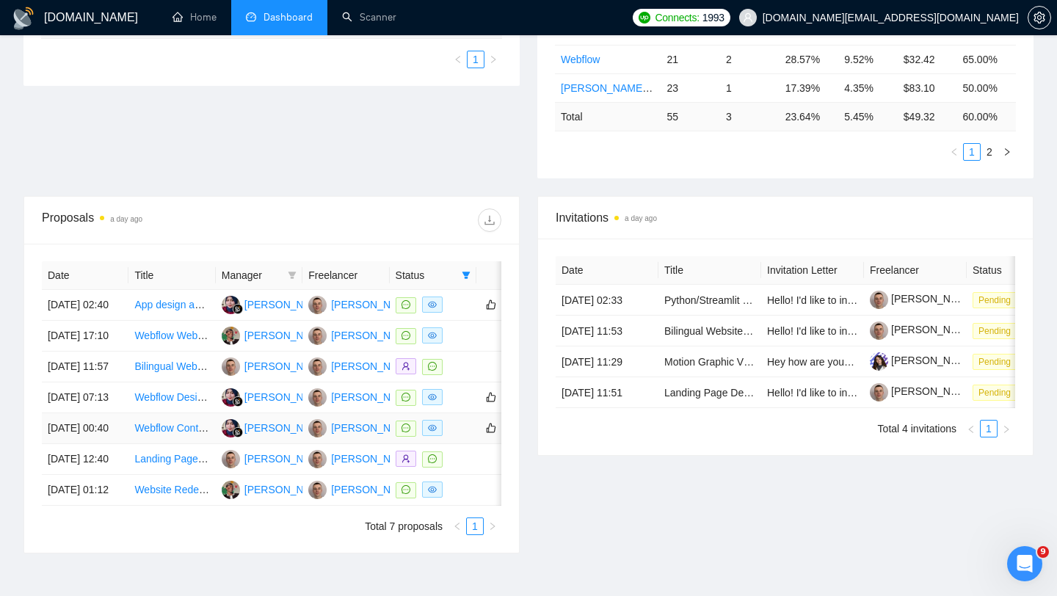
click at [448, 444] on td at bounding box center [433, 428] width 87 height 31
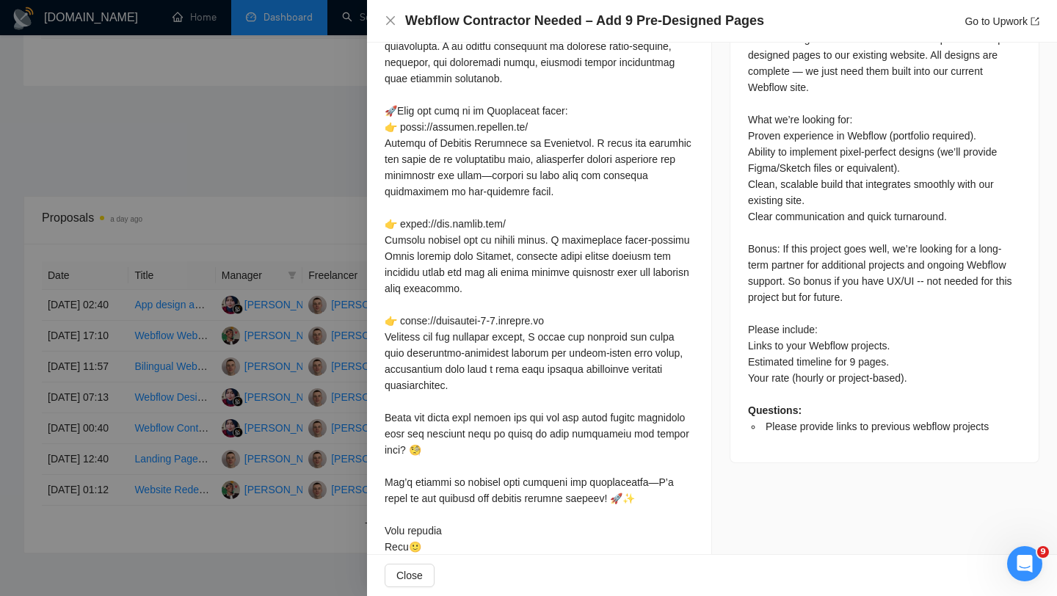
scroll to position [722, 0]
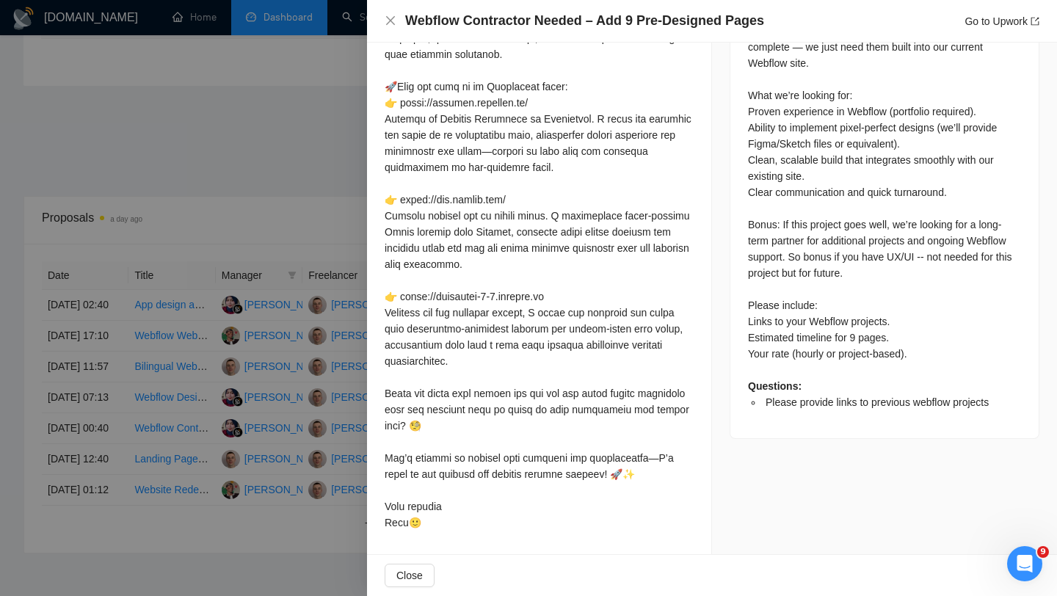
click at [272, 407] on div at bounding box center [528, 298] width 1057 height 596
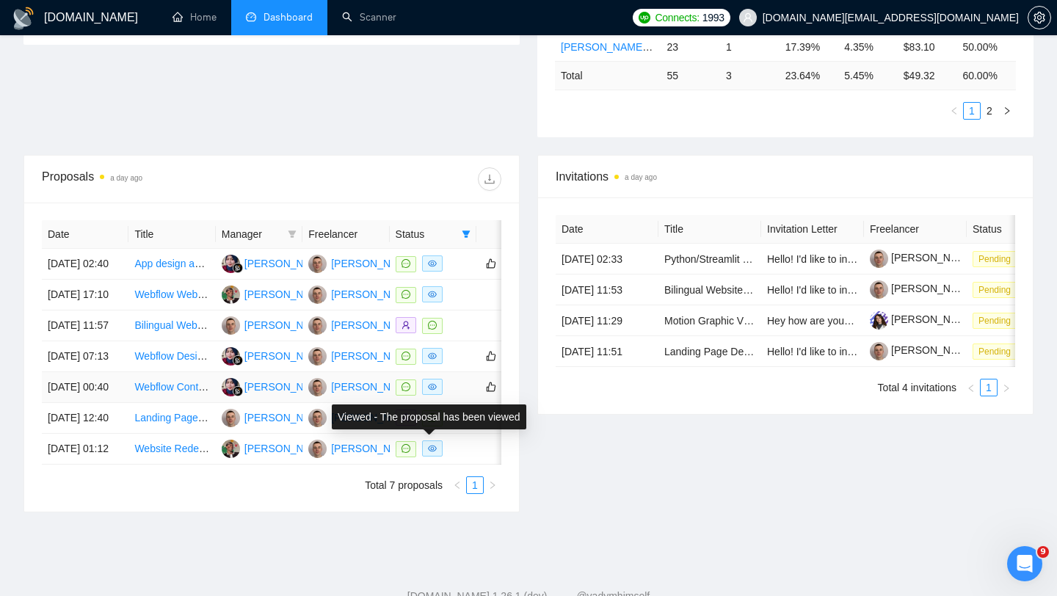
scroll to position [448, 0]
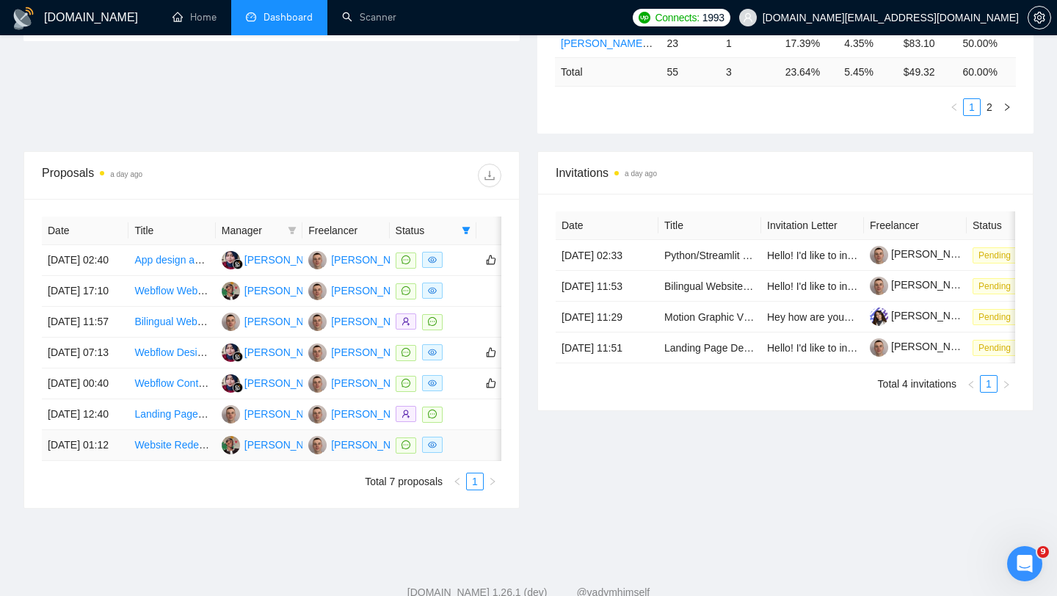
click at [459, 454] on div at bounding box center [433, 445] width 75 height 17
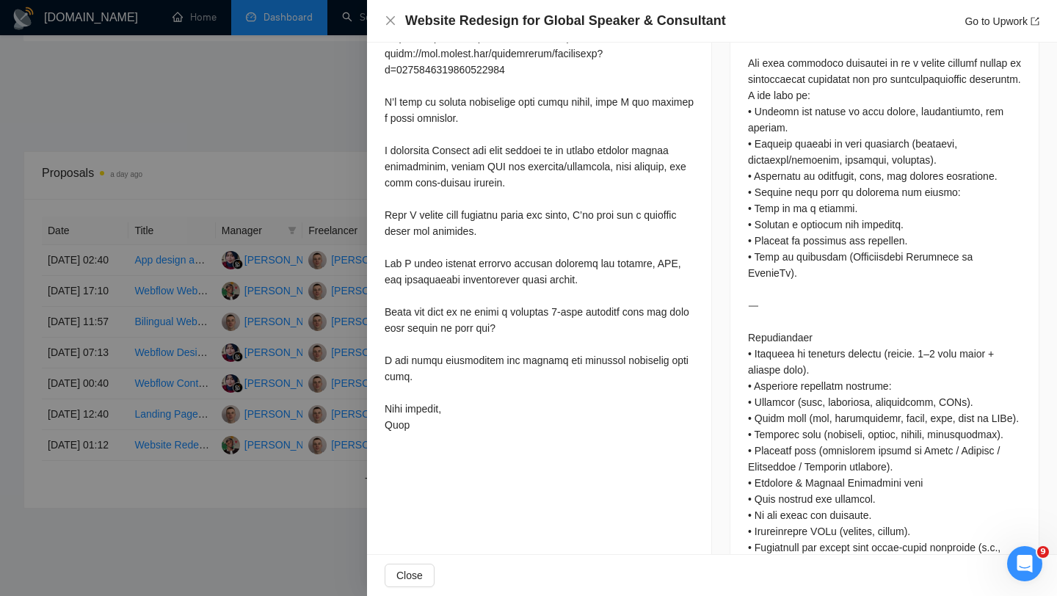
click at [265, 455] on div at bounding box center [528, 298] width 1057 height 596
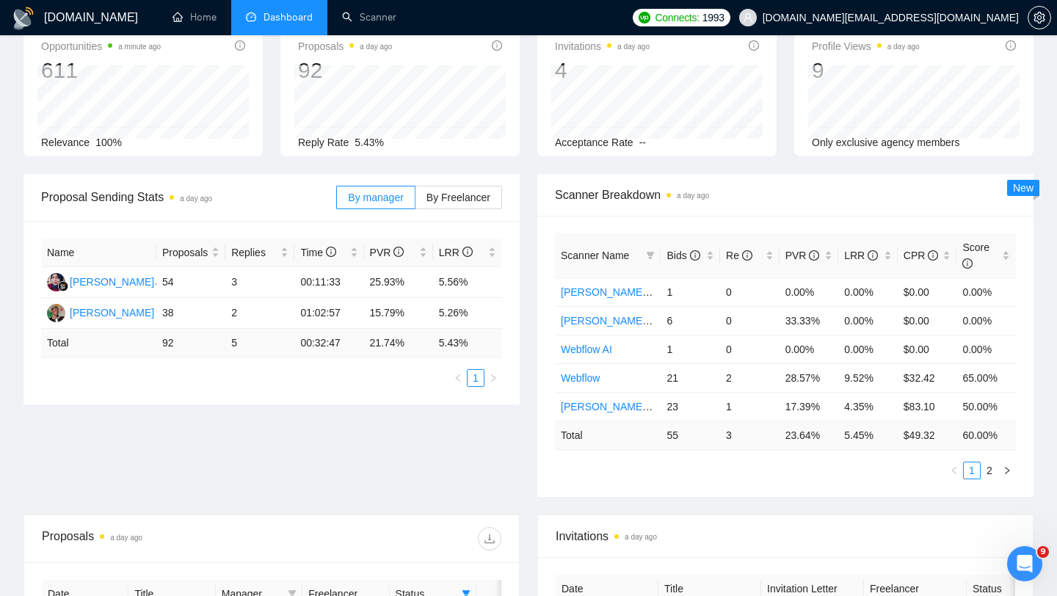
scroll to position [0, 0]
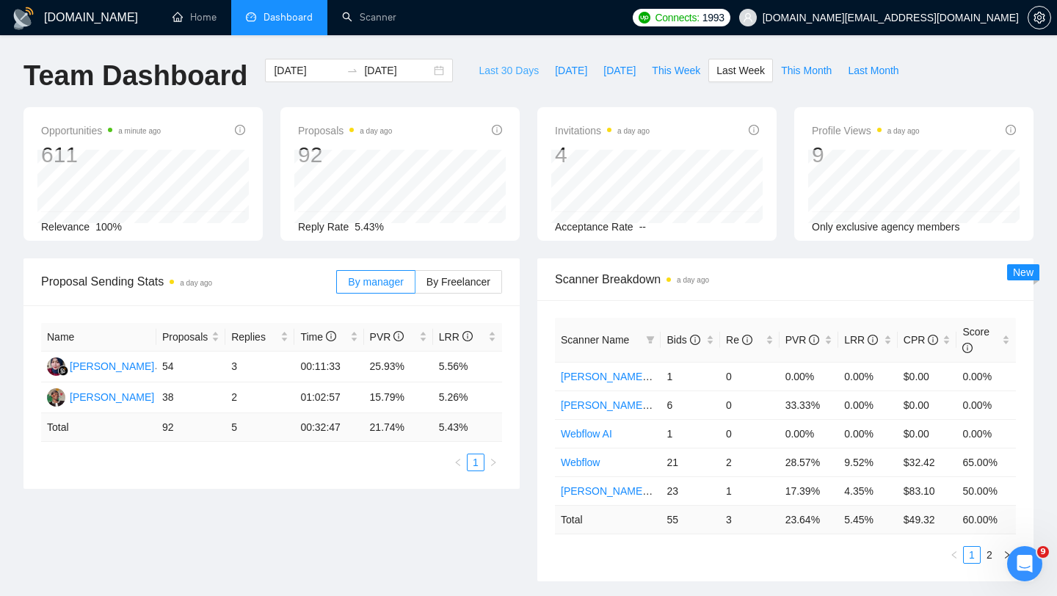
click at [520, 78] on button "Last 30 Days" at bounding box center [508, 70] width 76 height 23
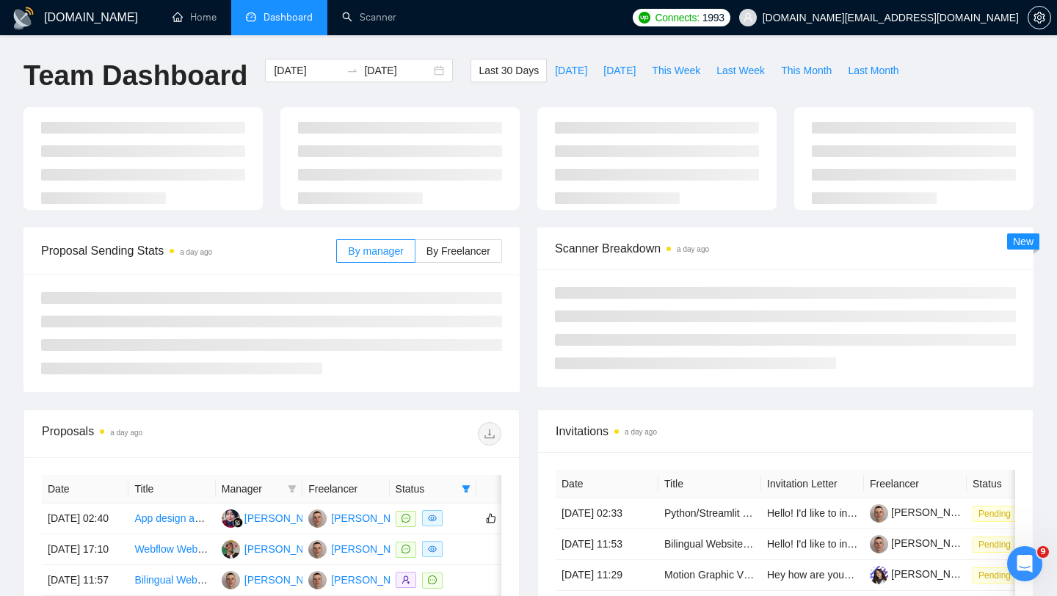
type input "[DATE]"
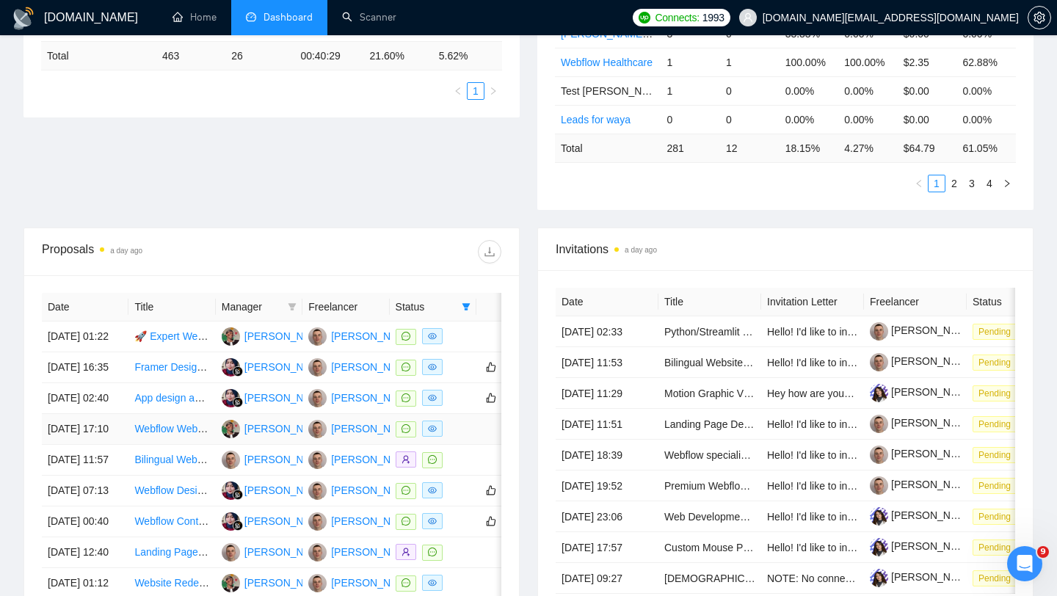
scroll to position [399, 0]
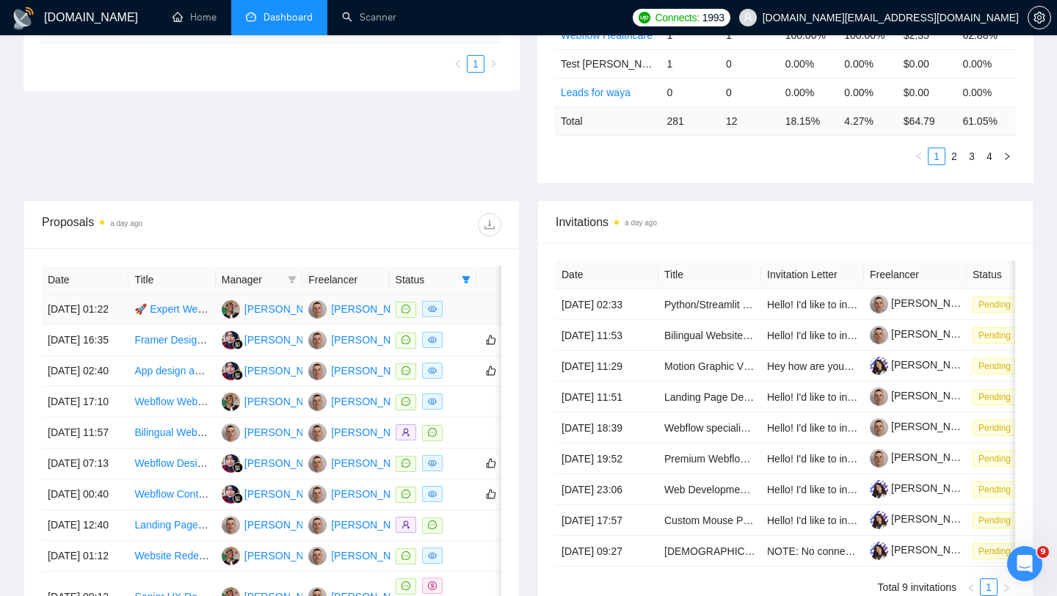
click at [451, 324] on td at bounding box center [433, 309] width 87 height 31
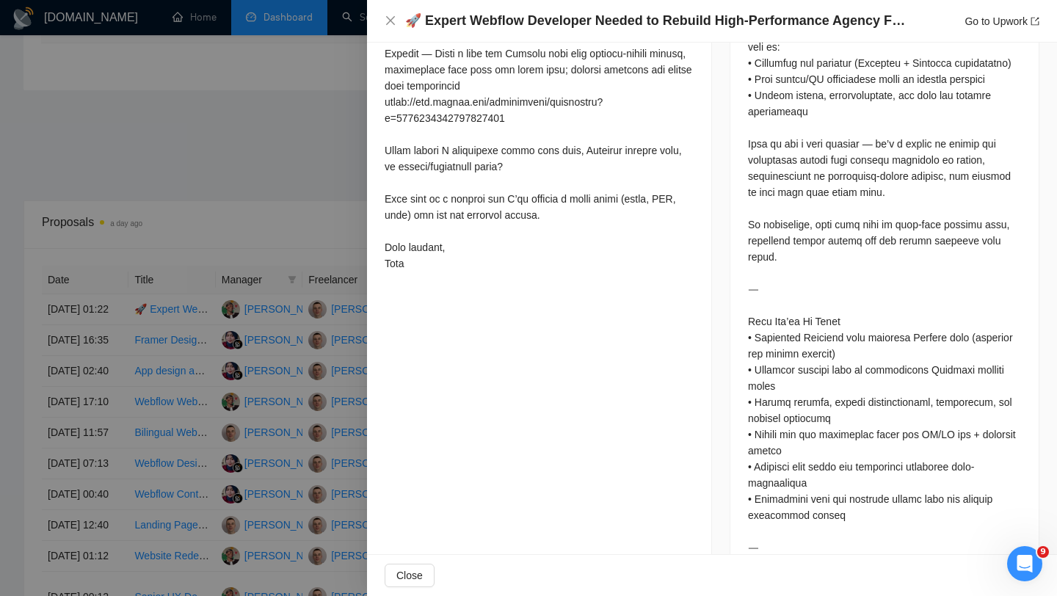
click at [244, 287] on div at bounding box center [528, 298] width 1057 height 596
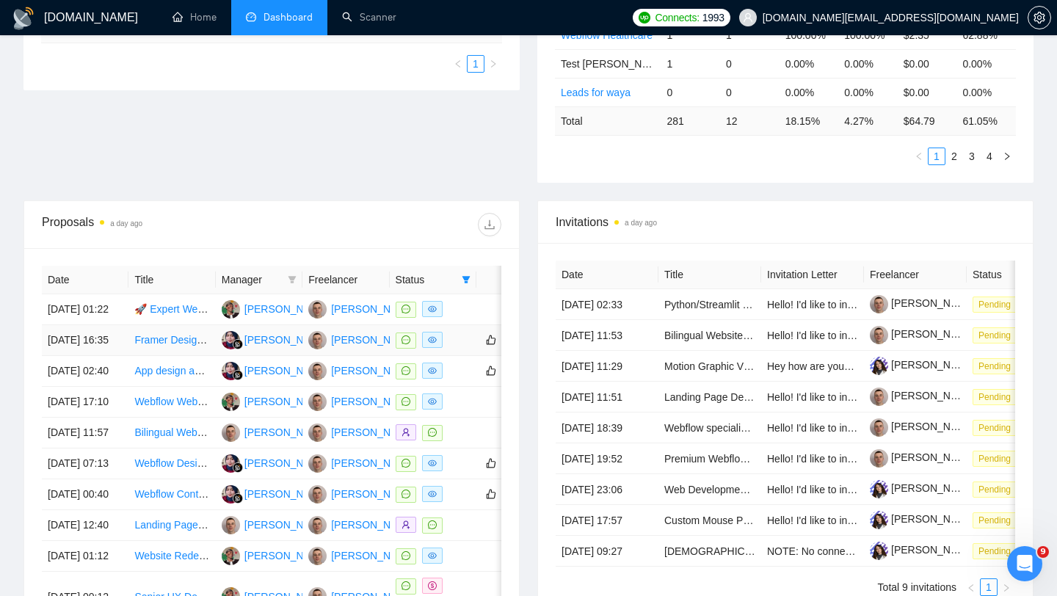
click at [451, 349] on div at bounding box center [433, 340] width 75 height 17
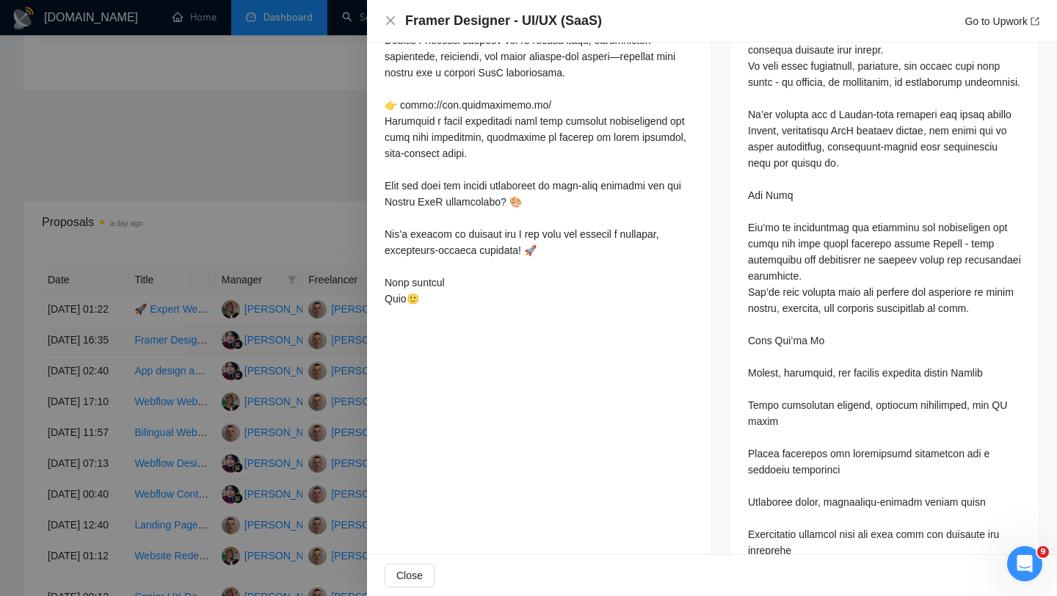
scroll to position [705, 0]
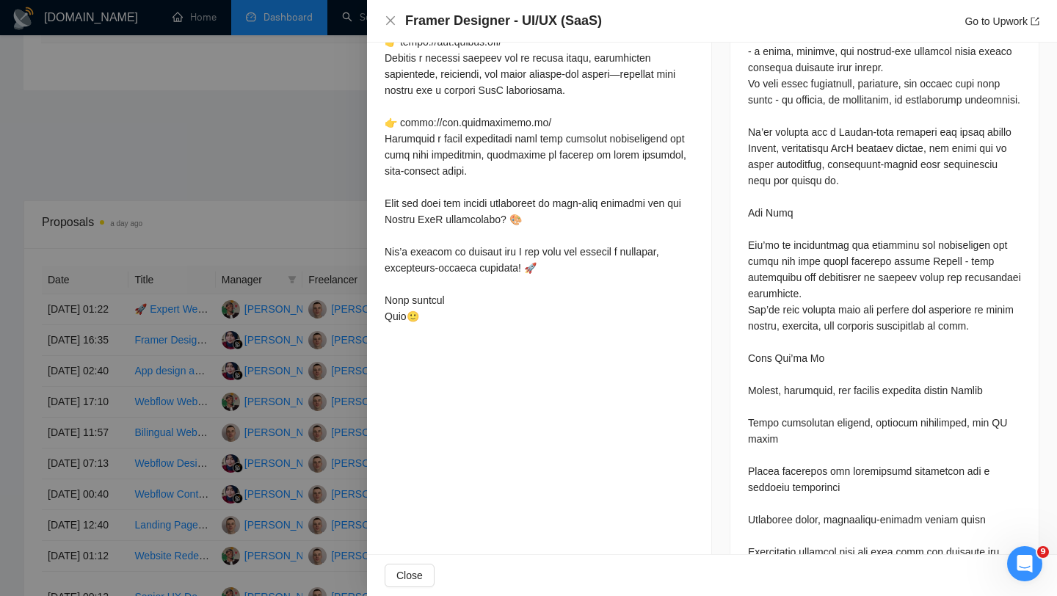
click at [224, 343] on div at bounding box center [528, 298] width 1057 height 596
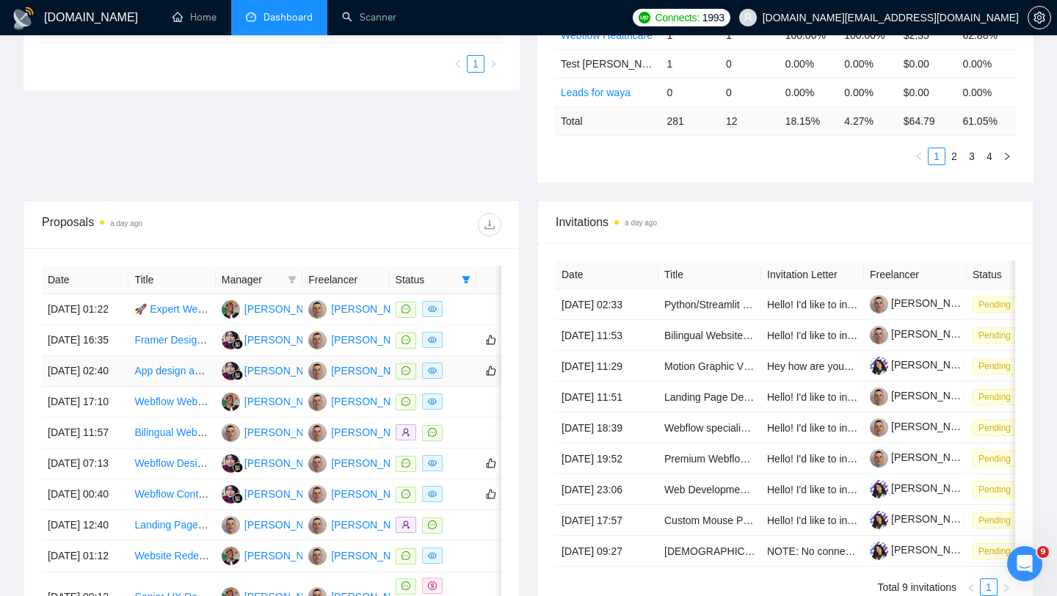
click at [461, 379] on div at bounding box center [433, 371] width 75 height 17
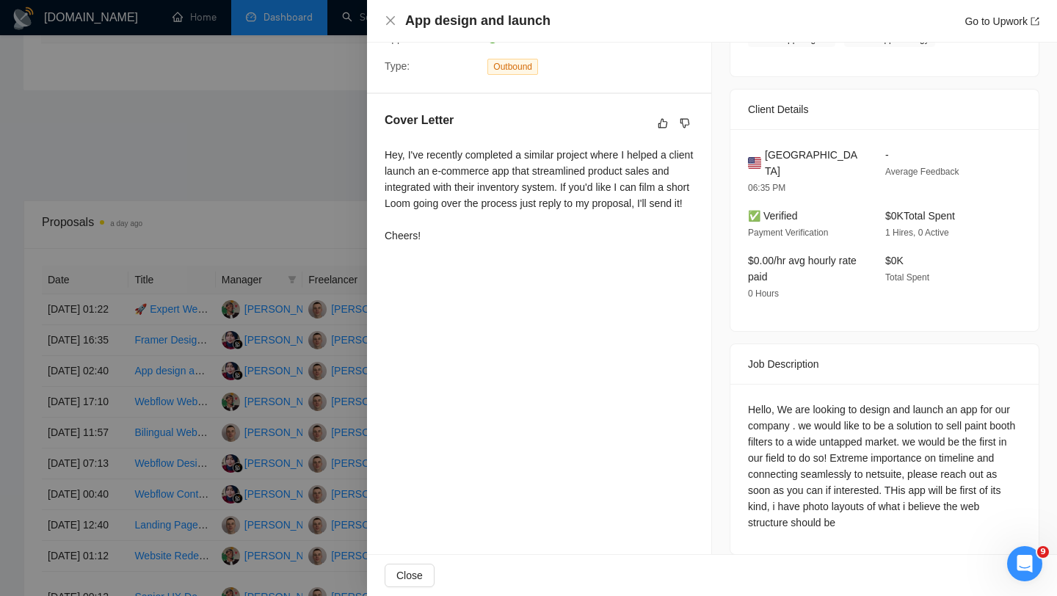
click at [232, 303] on div at bounding box center [528, 298] width 1057 height 596
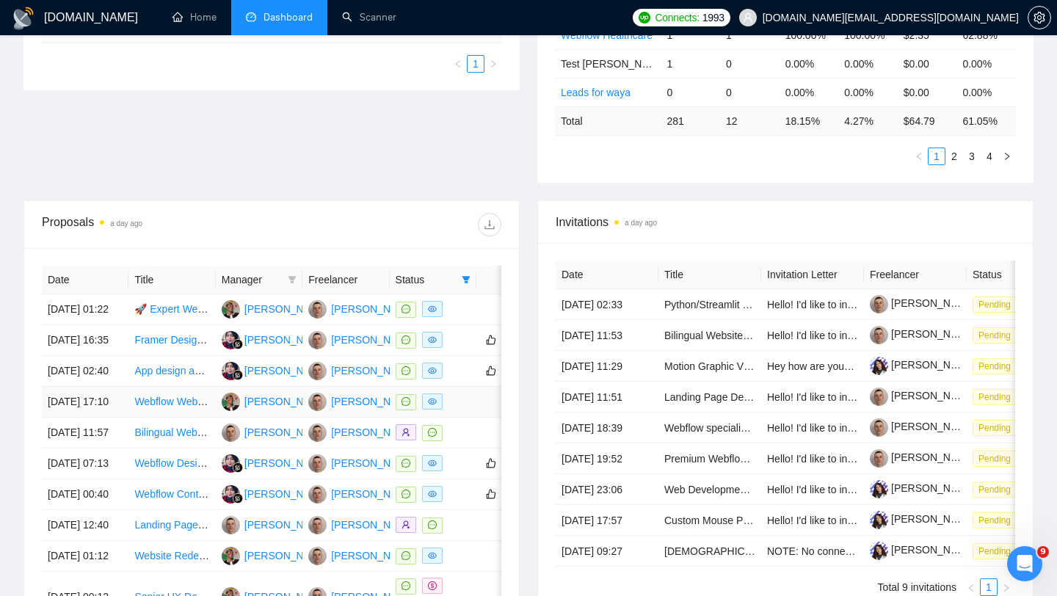
click at [461, 410] on div at bounding box center [433, 401] width 75 height 17
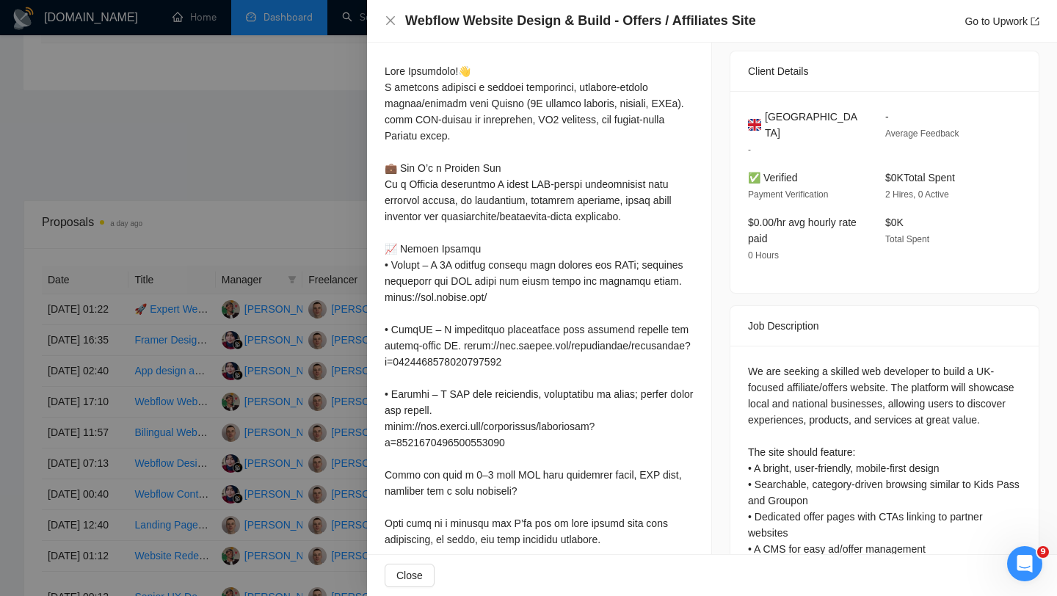
click at [271, 421] on div at bounding box center [528, 298] width 1057 height 596
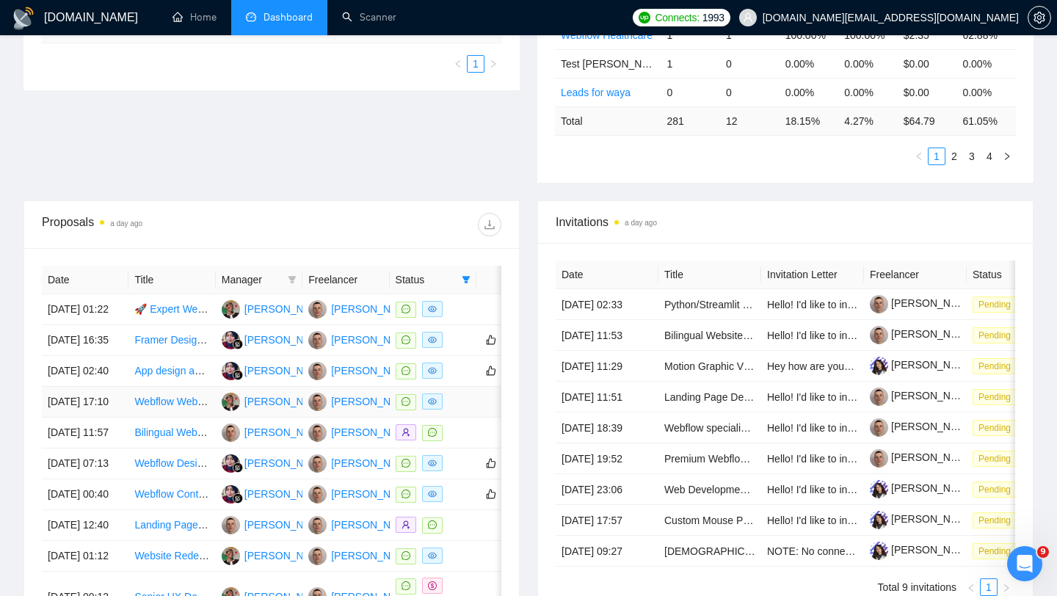
scroll to position [442, 0]
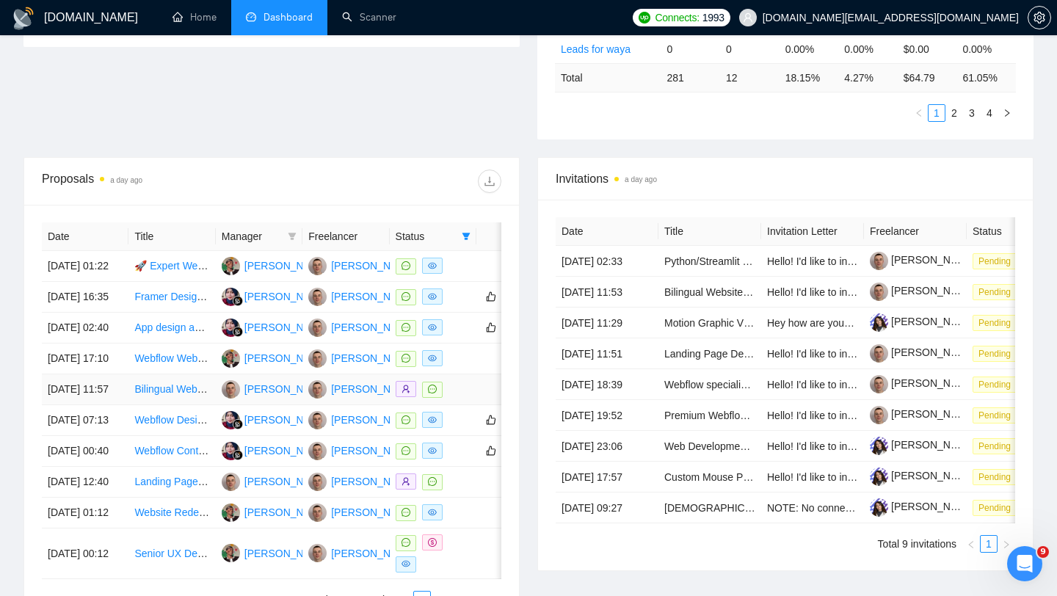
click at [466, 398] on div at bounding box center [433, 389] width 75 height 17
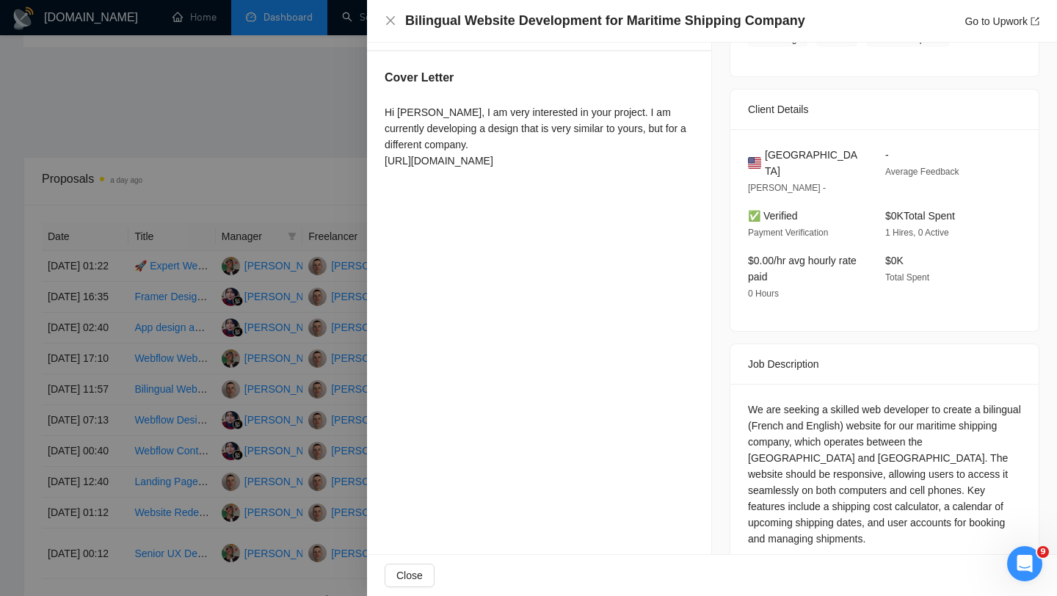
click at [245, 440] on div at bounding box center [528, 298] width 1057 height 596
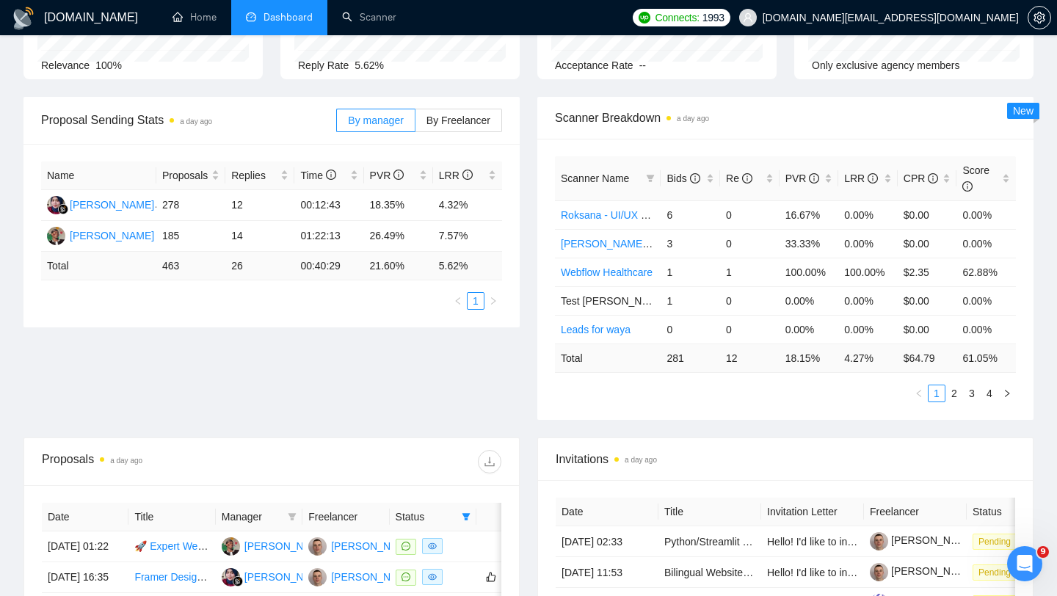
scroll to position [0, 0]
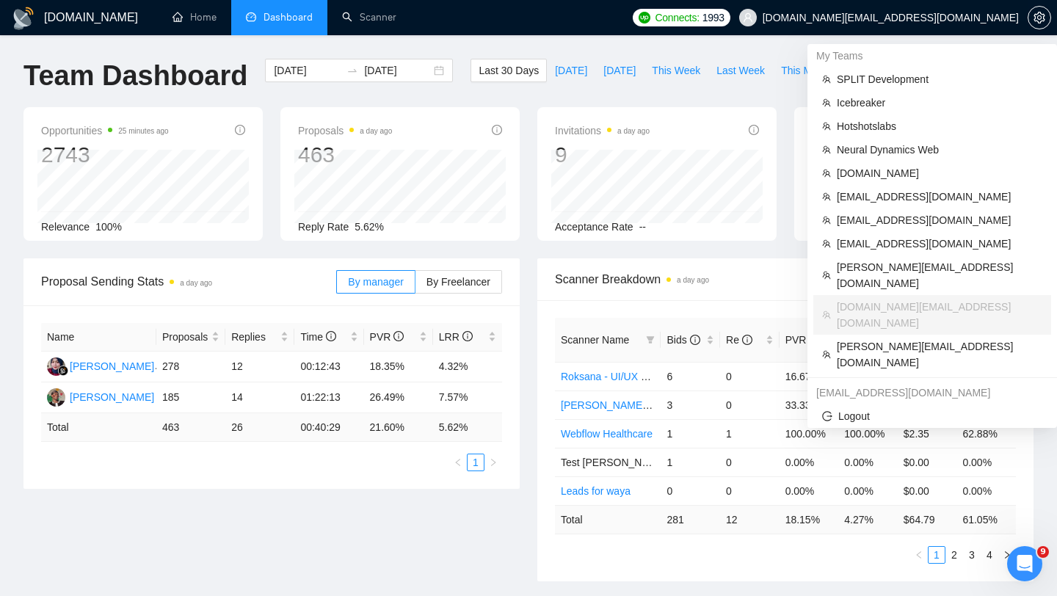
click at [923, 18] on span "[DOMAIN_NAME][EMAIL_ADDRESS][DOMAIN_NAME]" at bounding box center [891, 18] width 256 height 0
click at [937, 18] on span "[DOMAIN_NAME][EMAIL_ADDRESS][DOMAIN_NAME]" at bounding box center [891, 18] width 256 height 0
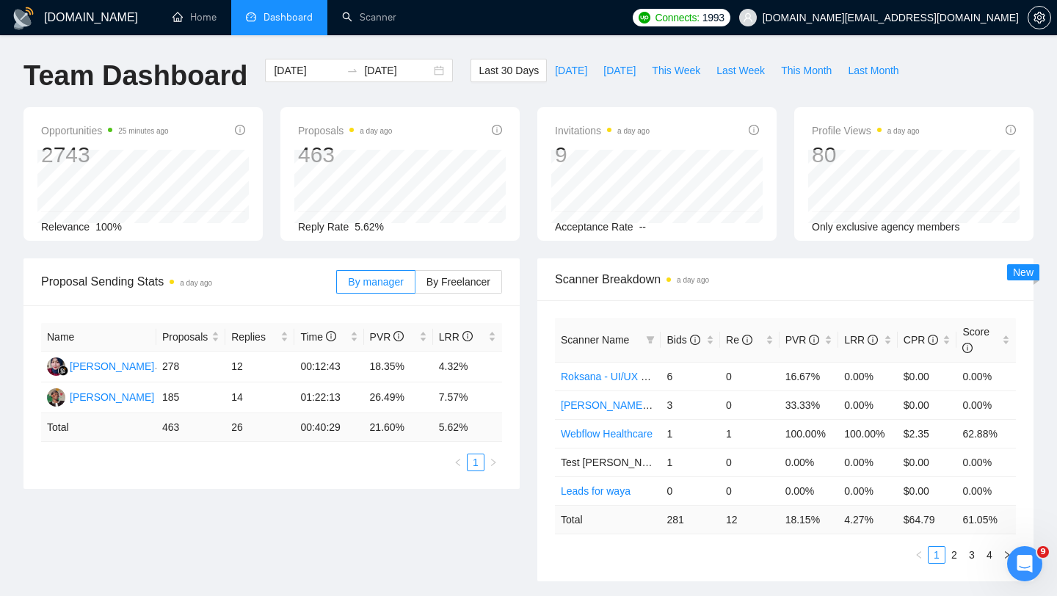
click at [294, 295] on div "Proposal Sending Stats a day ago" at bounding box center [188, 282] width 295 height 42
click at [872, 62] on span "Last Month" at bounding box center [873, 70] width 51 height 16
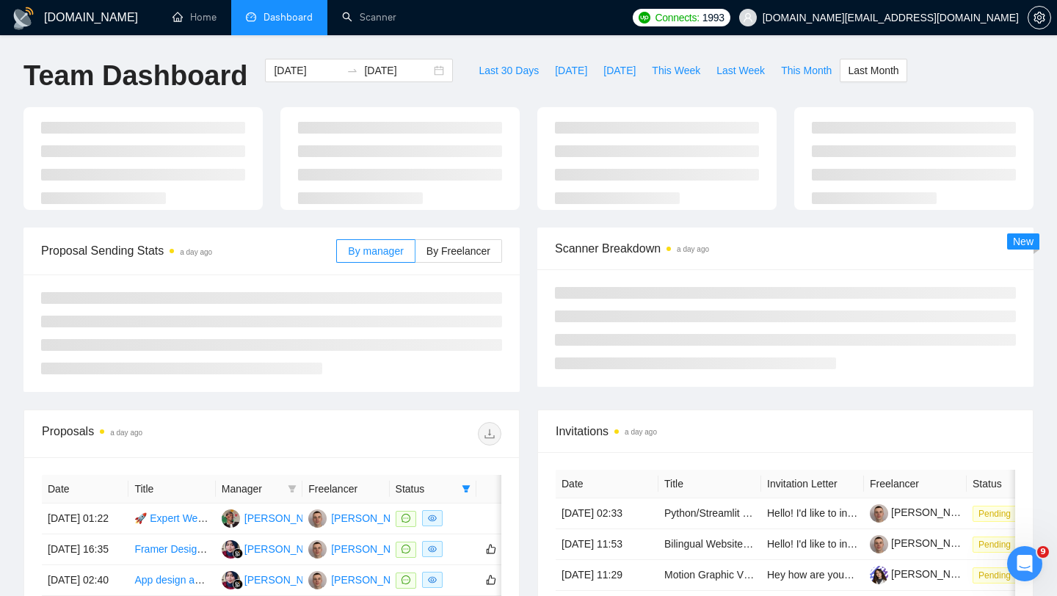
type input "[DATE]"
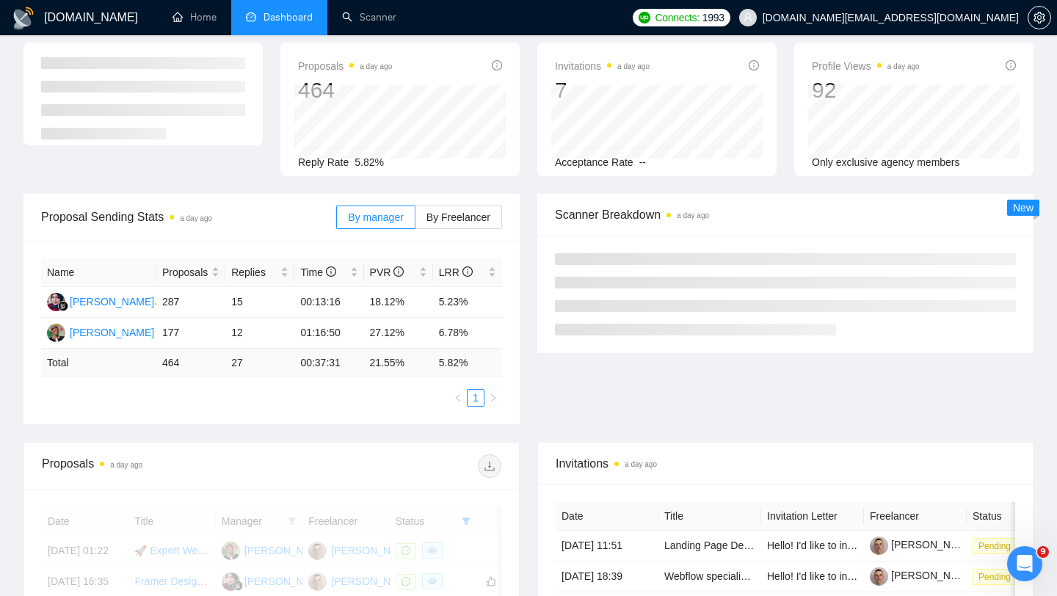
scroll to position [73, 0]
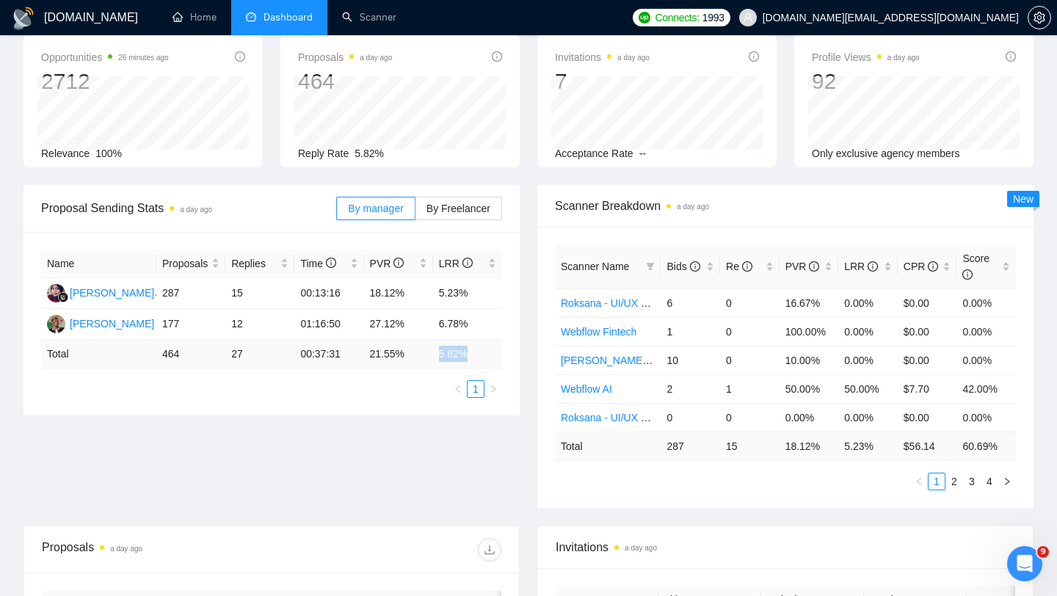
drag, startPoint x: 430, startPoint y: 349, endPoint x: 484, endPoint y: 347, distance: 54.3
click at [484, 348] on tr "Total 464 27 00:37:31 21.55 % 5.82 %" at bounding box center [271, 354] width 461 height 29
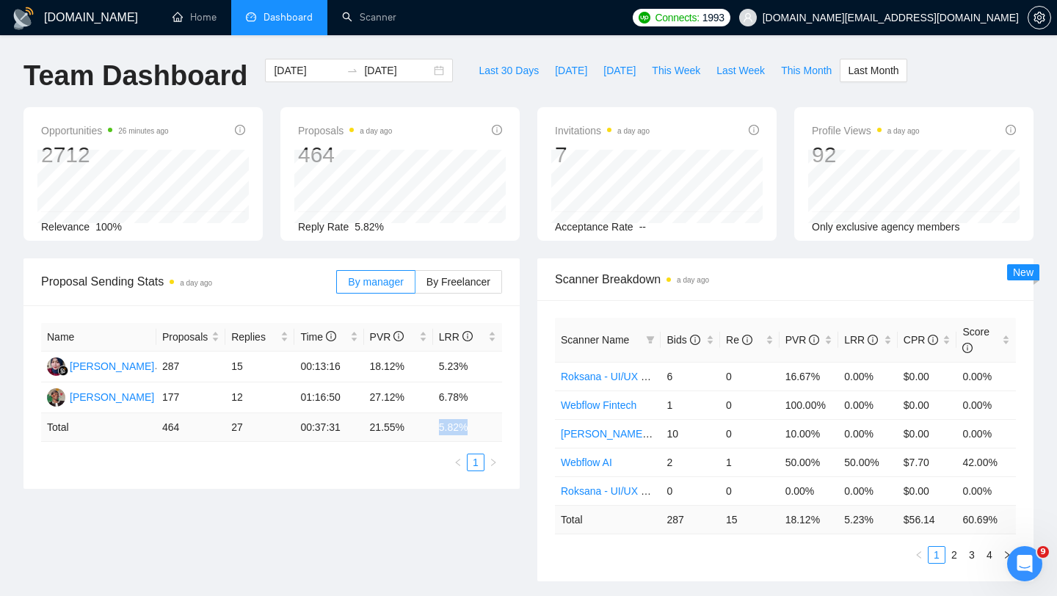
click at [458, 423] on td "5.82 %" at bounding box center [467, 427] width 69 height 29
drag, startPoint x: 437, startPoint y: 430, endPoint x: 487, endPoint y: 430, distance: 50.6
click at [487, 430] on td "5.82 %" at bounding box center [467, 427] width 69 height 29
drag, startPoint x: 368, startPoint y: 428, endPoint x: 479, endPoint y: 427, distance: 110.8
click at [479, 427] on tr "Total 464 27 00:37:31 21.55 % 5.82 %" at bounding box center [271, 427] width 461 height 29
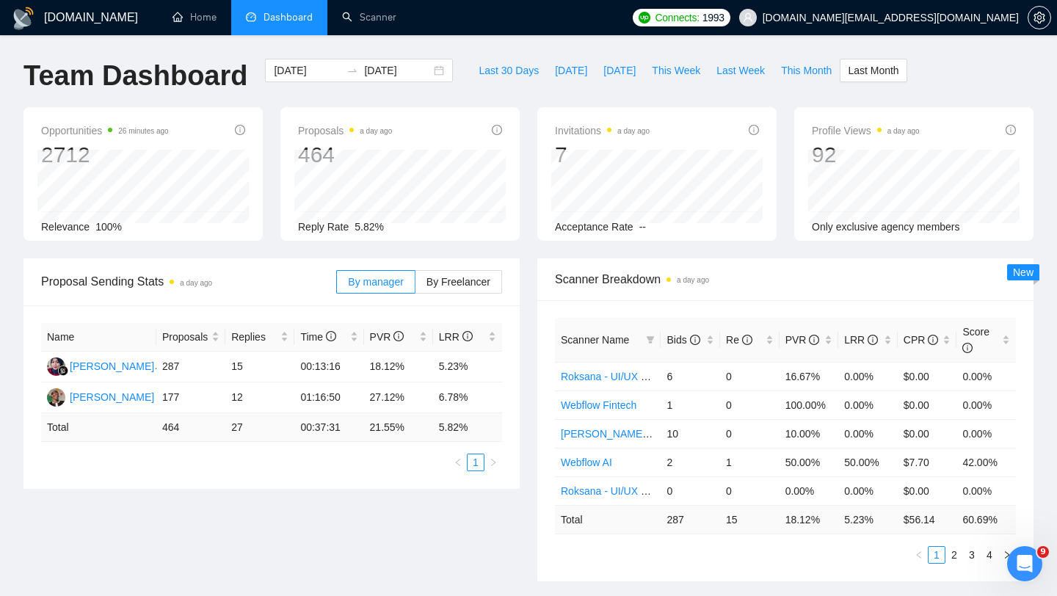
click at [369, 426] on td "21.55 %" at bounding box center [398, 427] width 69 height 29
drag, startPoint x: 369, startPoint y: 426, endPoint x: 410, endPoint y: 424, distance: 41.2
click at [411, 425] on td "21.55 %" at bounding box center [398, 427] width 69 height 29
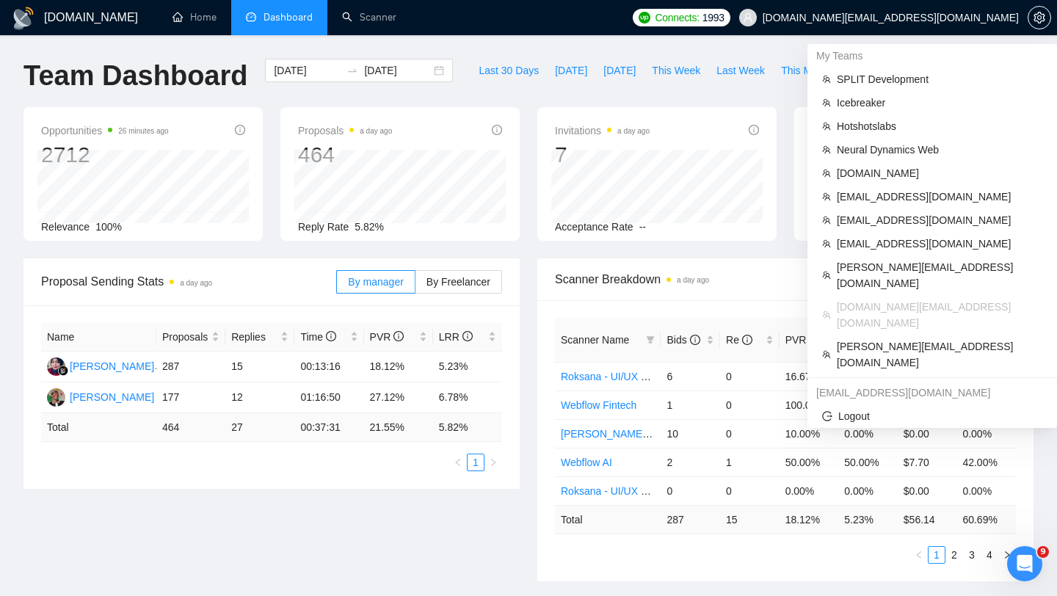
click at [950, 27] on span "[DOMAIN_NAME][EMAIL_ADDRESS][DOMAIN_NAME]" at bounding box center [878, 17] width 297 height 47
click at [868, 219] on span "[EMAIL_ADDRESS][DOMAIN_NAME]" at bounding box center [940, 220] width 206 height 16
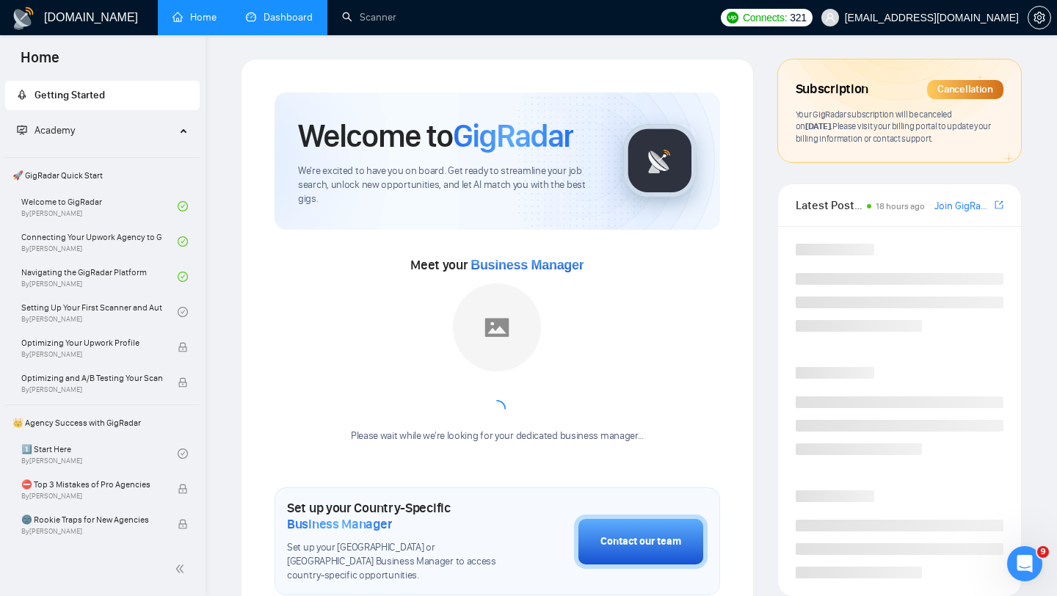
click at [311, 19] on link "Dashboard" at bounding box center [279, 17] width 67 height 12
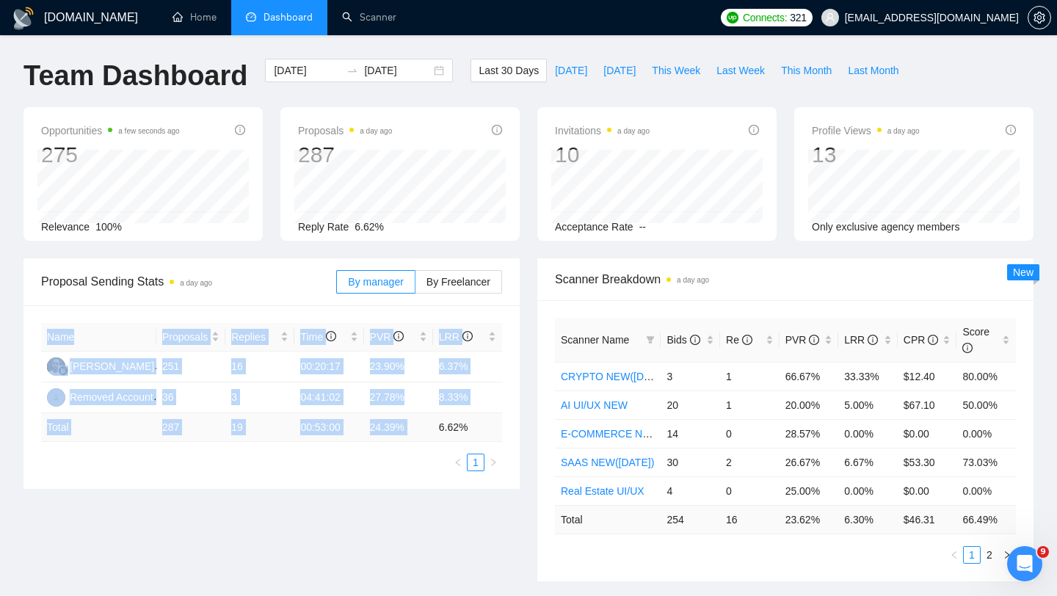
drag, startPoint x: 434, startPoint y: 428, endPoint x: 521, endPoint y: 428, distance: 87.3
click at [521, 428] on div "Proposal Sending Stats a day ago By manager By Freelancer Name Proposals Replie…" at bounding box center [272, 373] width 514 height 230
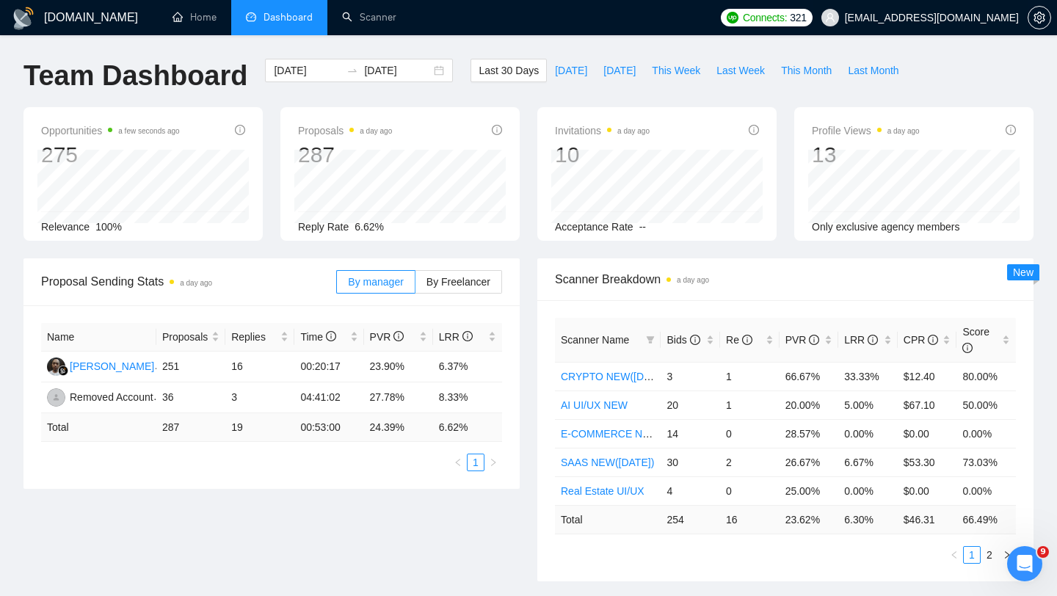
click at [949, 18] on span "[EMAIL_ADDRESS][DOMAIN_NAME]" at bounding box center [932, 18] width 174 height 0
click at [945, 29] on span "[EMAIL_ADDRESS][DOMAIN_NAME]" at bounding box center [919, 17] width 215 height 47
